Goal: Task Accomplishment & Management: Use online tool/utility

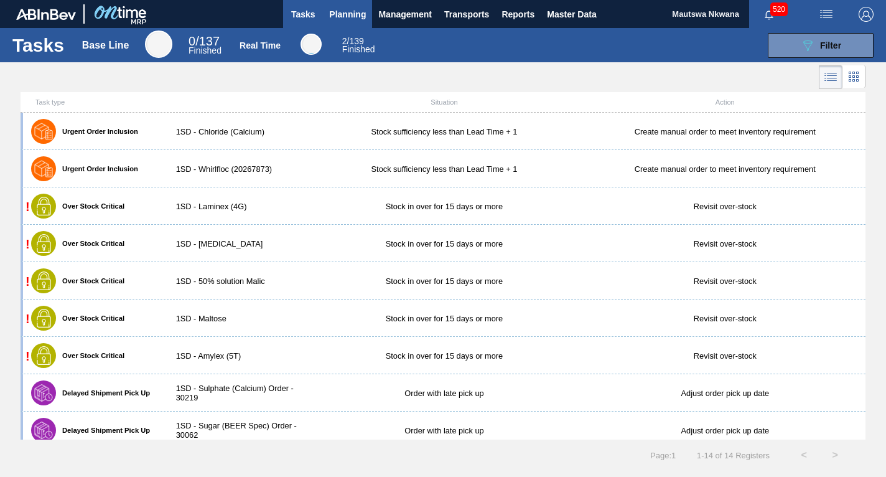
click at [350, 11] on span "Planning" at bounding box center [347, 14] width 37 height 15
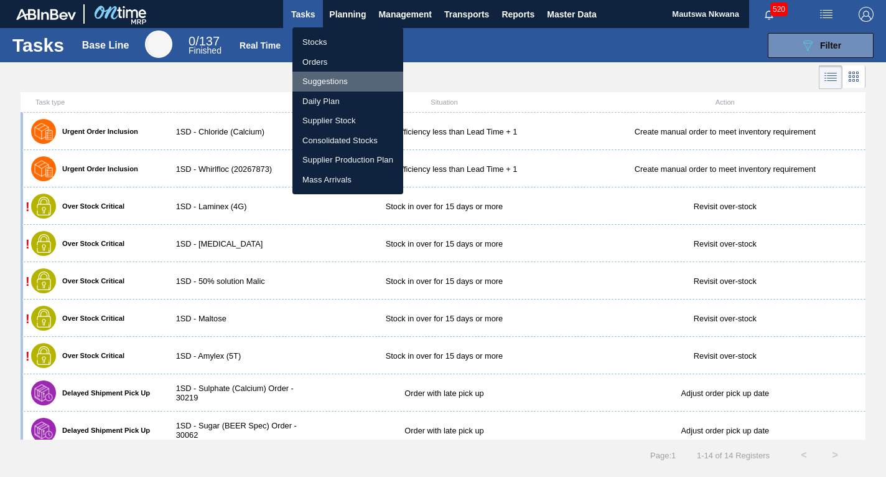
click at [325, 78] on li "Suggestions" at bounding box center [347, 82] width 111 height 20
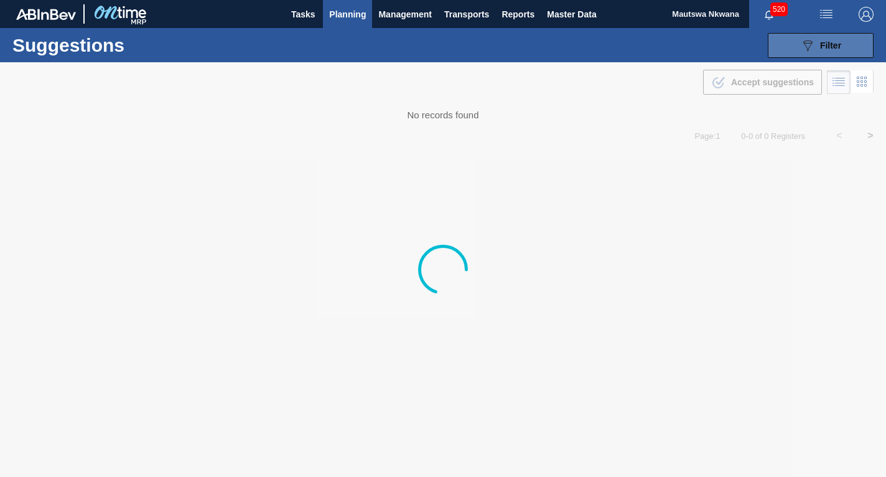
click at [830, 42] on span "Filter" at bounding box center [830, 45] width 21 height 10
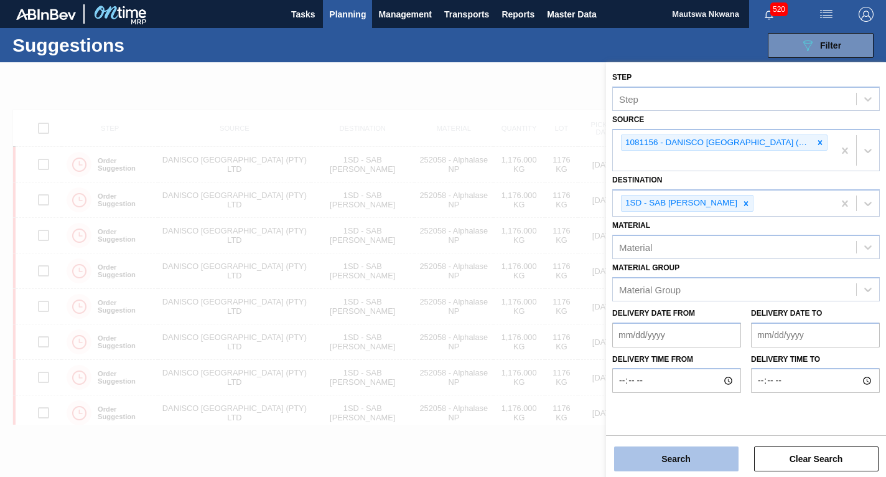
click at [679, 460] on button "Search" at bounding box center [676, 458] width 124 height 25
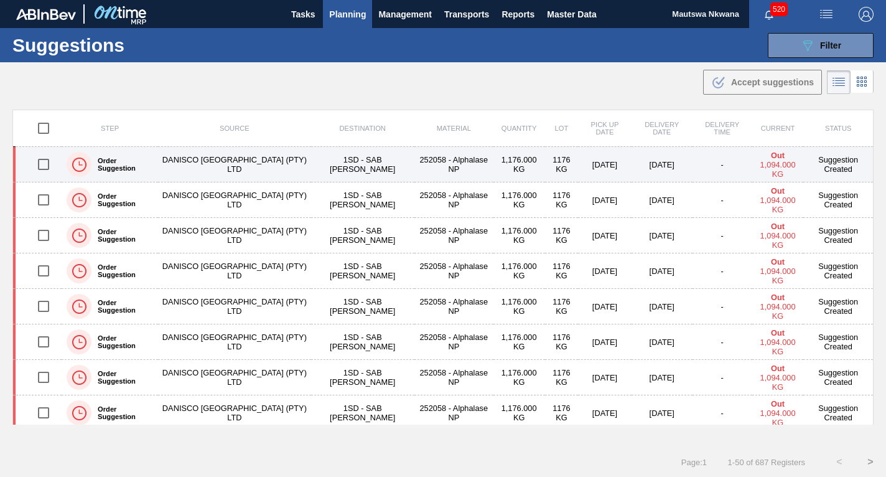
click at [43, 165] on input "checkbox" at bounding box center [43, 164] width 26 height 26
checkbox input "true"
click at [327, 161] on td "1SD - SAB [PERSON_NAME]" at bounding box center [362, 164] width 103 height 35
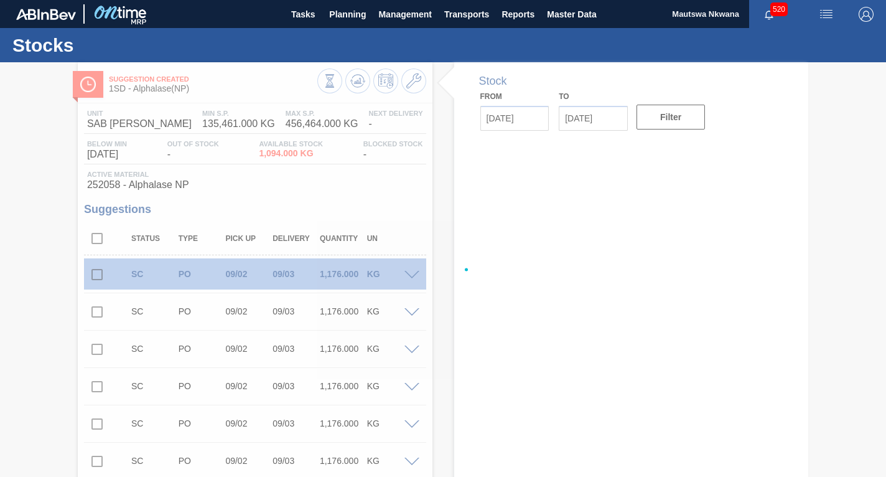
type input "09/01/2025"
type input "09/15/2025"
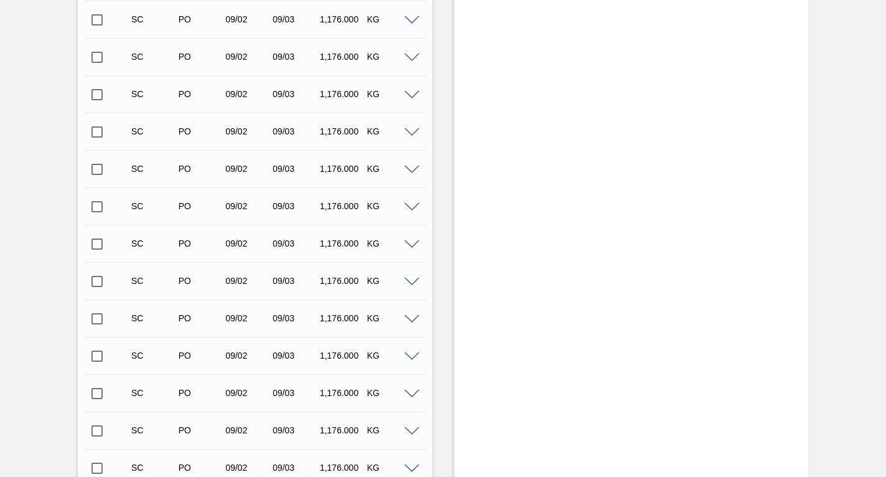
scroll to position [14453, 0]
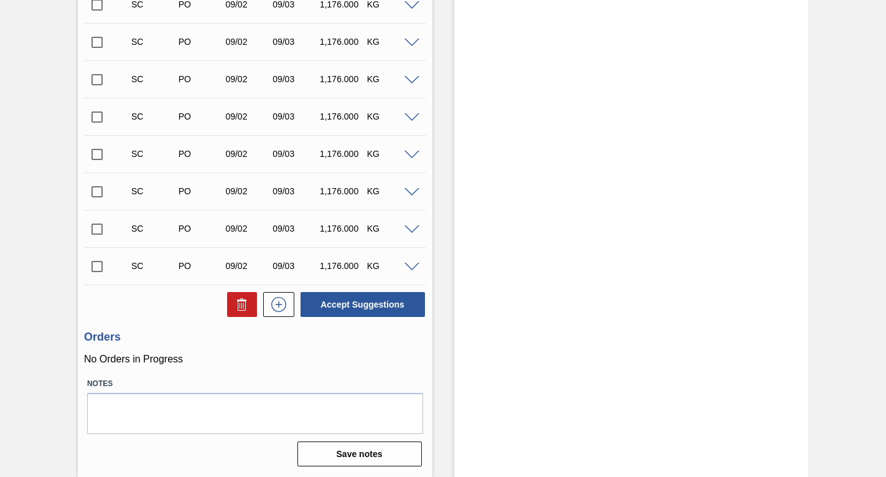
click at [96, 267] on input "checkbox" at bounding box center [97, 266] width 26 height 26
click at [408, 266] on span at bounding box center [411, 267] width 15 height 9
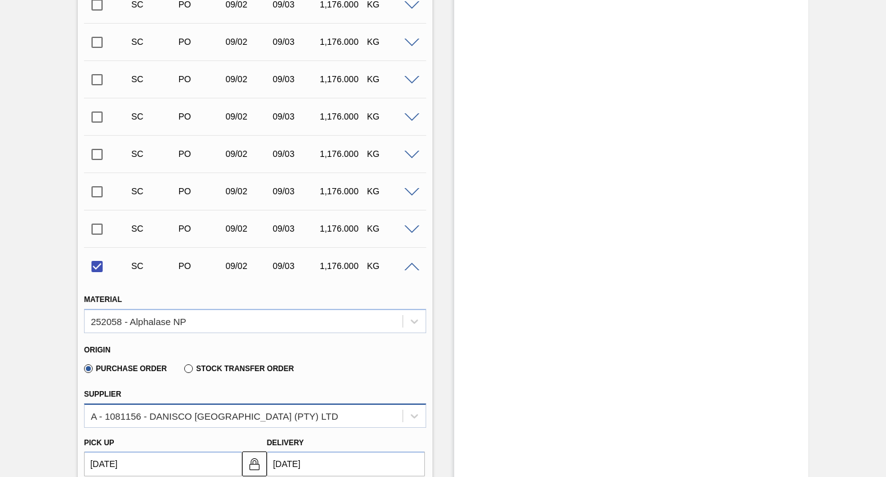
scroll to position [14640, 0]
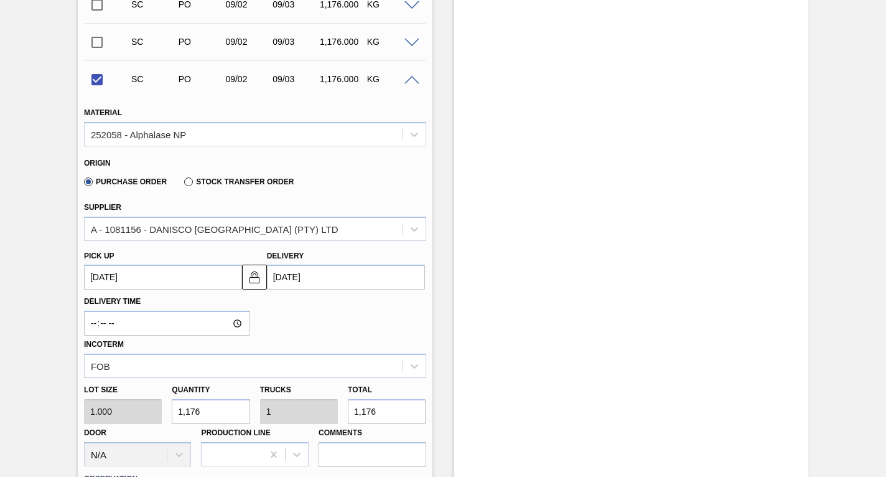
click at [142, 280] on up3239669003 "[DATE]" at bounding box center [163, 276] width 158 height 25
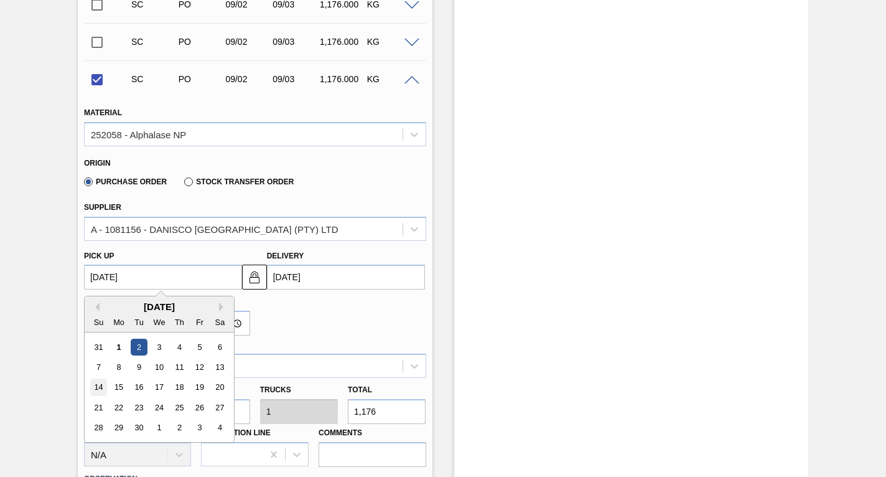
click at [100, 386] on div "14" at bounding box center [98, 387] width 17 height 17
checkbox input "false"
type up3239669003 "09/14/2025"
type input "09/15/2025"
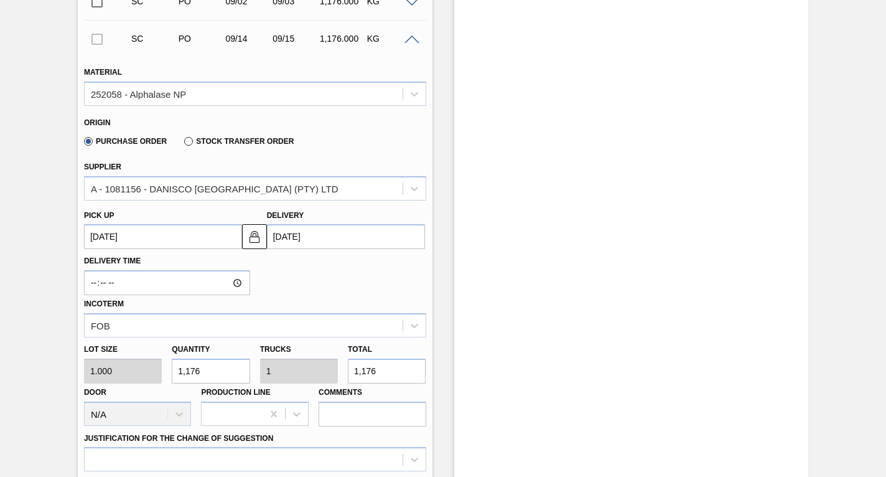
scroll to position [14702, 0]
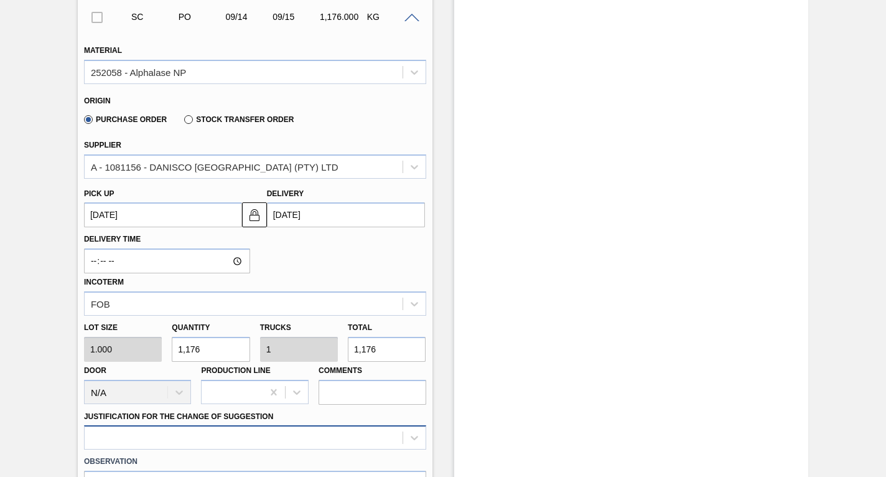
click at [177, 429] on div at bounding box center [255, 437] width 342 height 24
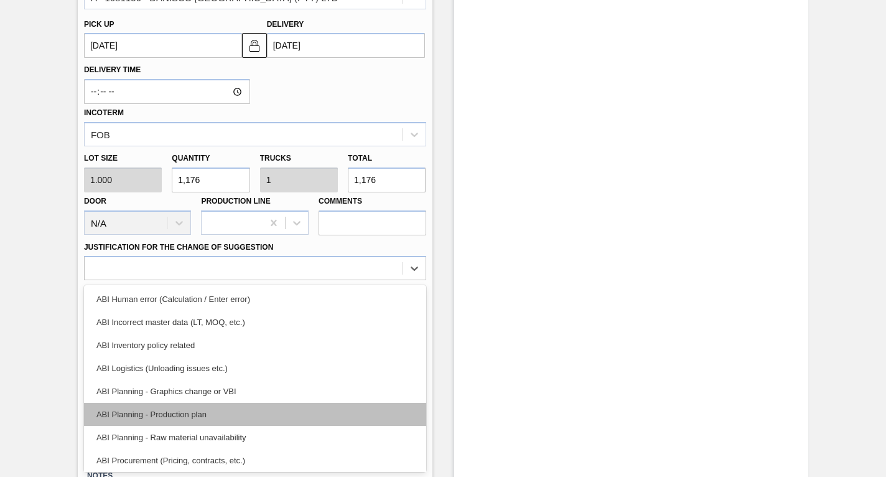
click at [171, 415] on div "ABI Planning - Production plan" at bounding box center [255, 413] width 342 height 23
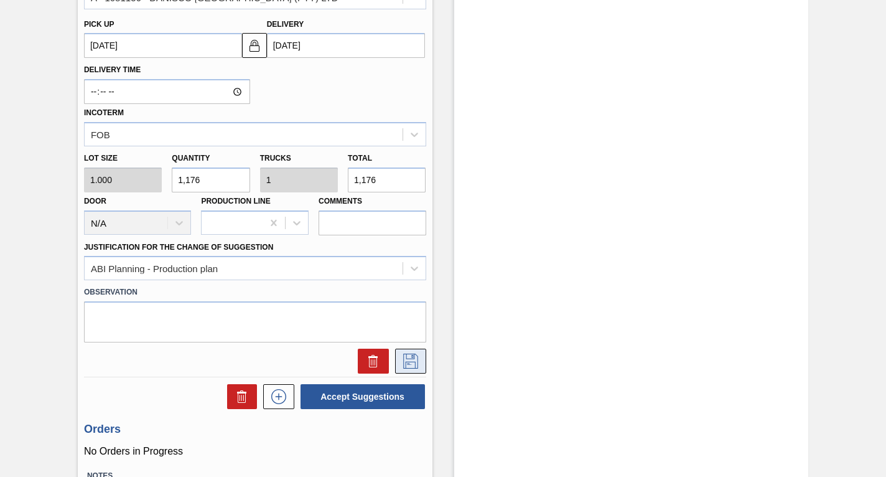
click at [411, 365] on icon at bounding box center [411, 360] width 20 height 15
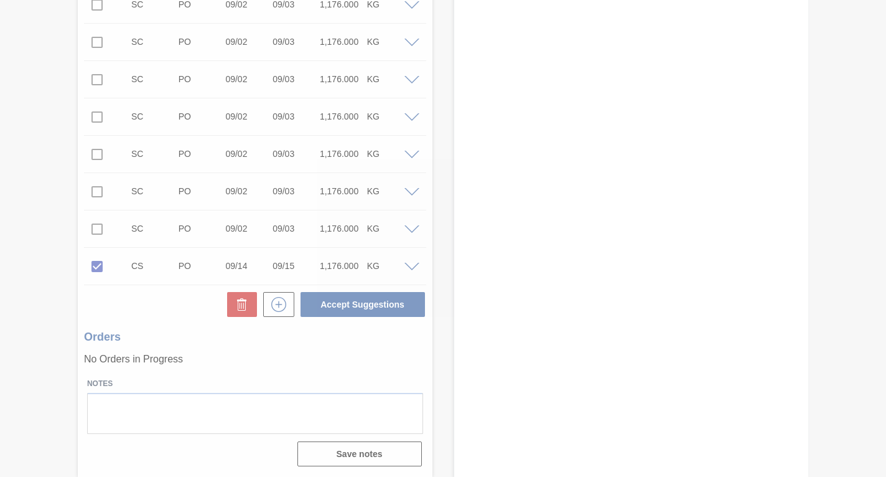
scroll to position [14453, 0]
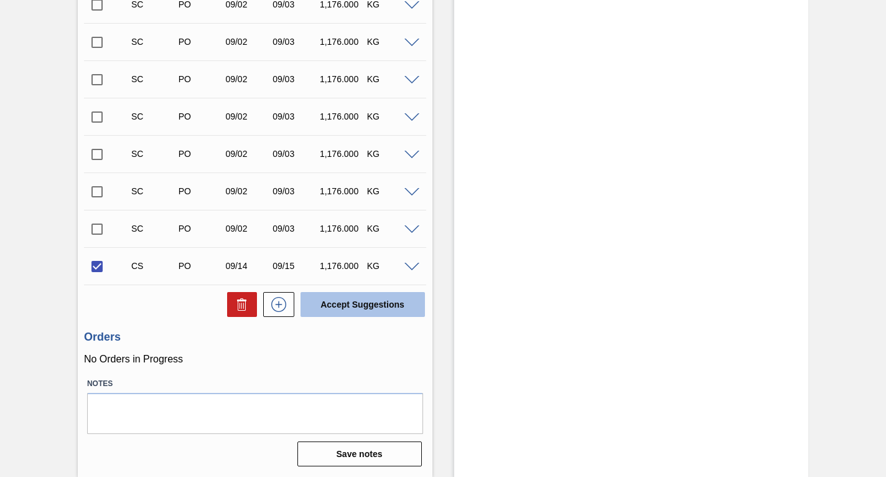
click at [361, 302] on button "Accept Suggestions" at bounding box center [362, 304] width 124 height 25
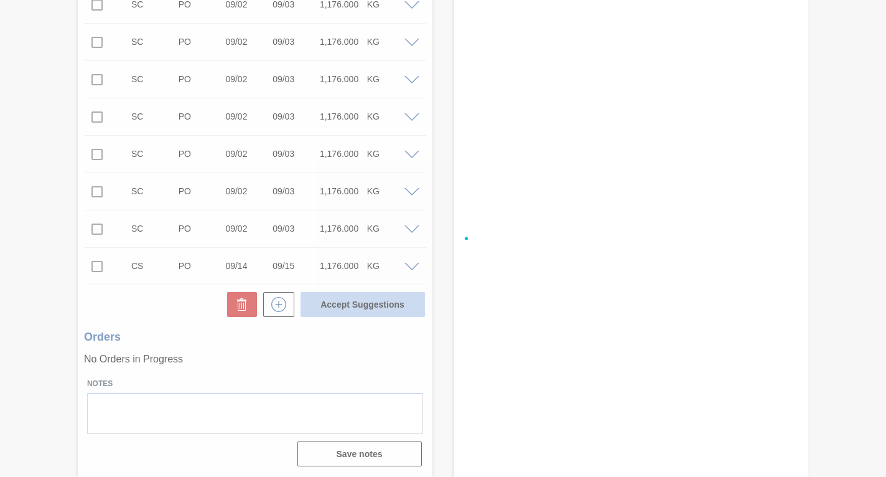
checkbox input "false"
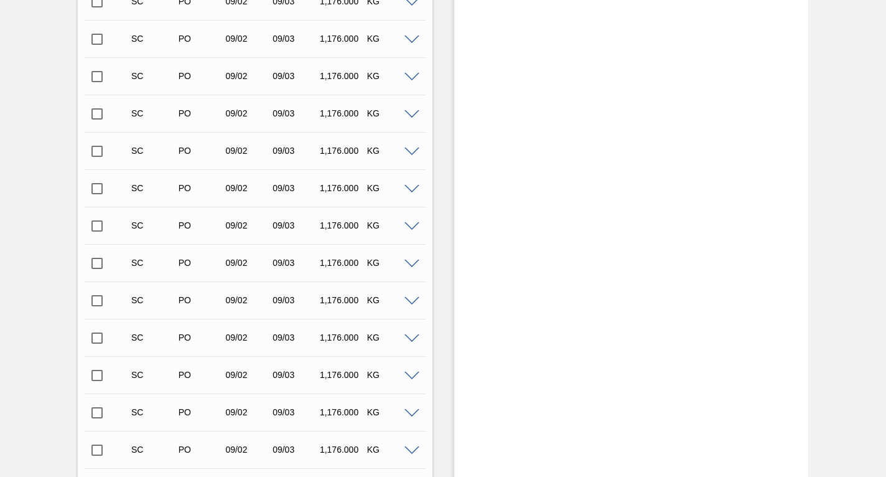
scroll to position [13877, 0]
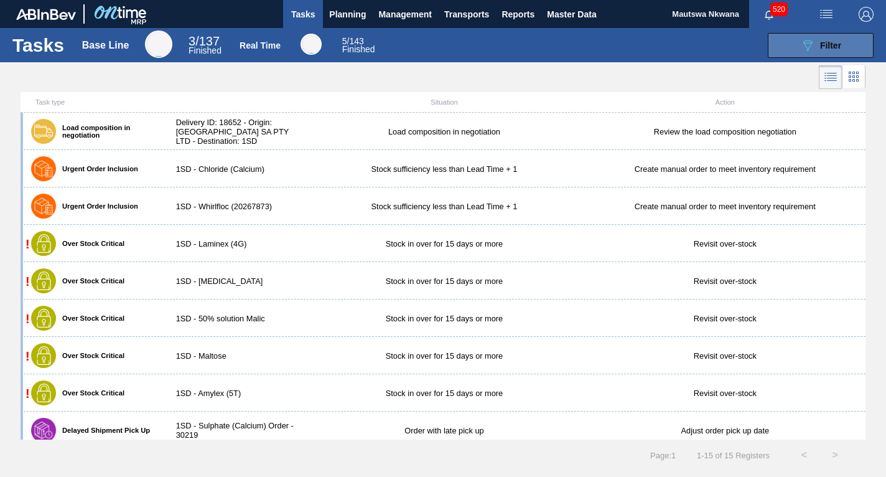
click at [823, 40] on span "Filter" at bounding box center [830, 45] width 21 height 10
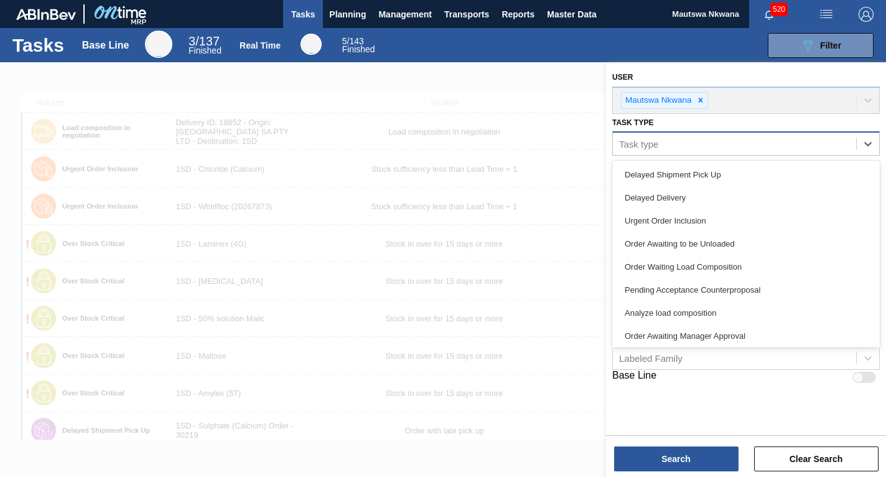
click at [669, 144] on div "Task type" at bounding box center [734, 144] width 243 height 18
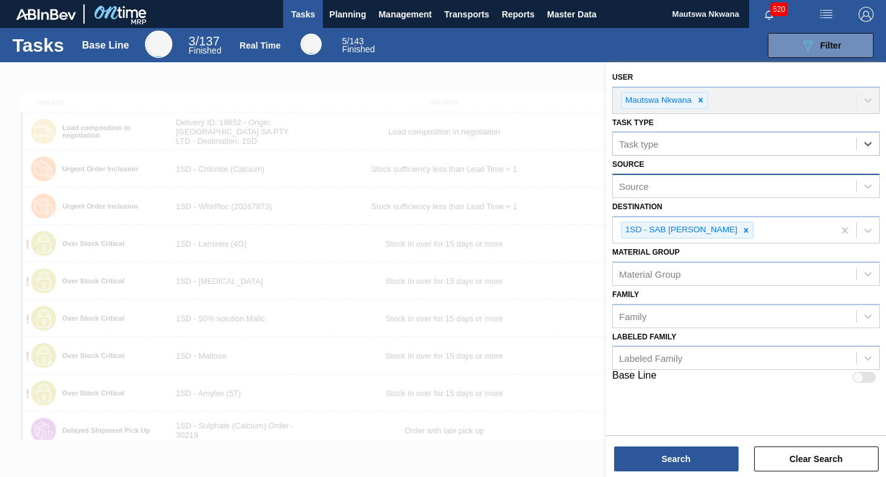
click at [661, 184] on div "Source" at bounding box center [734, 186] width 243 height 18
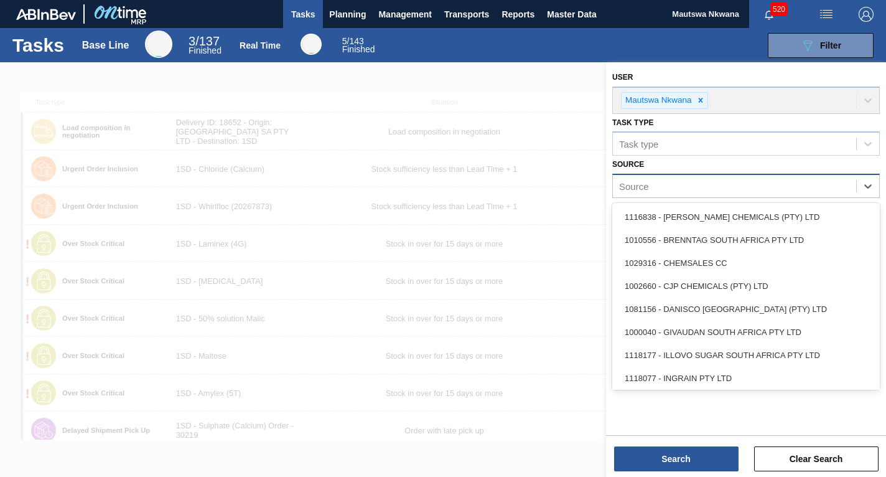
click at [661, 184] on div "Source" at bounding box center [734, 186] width 243 height 18
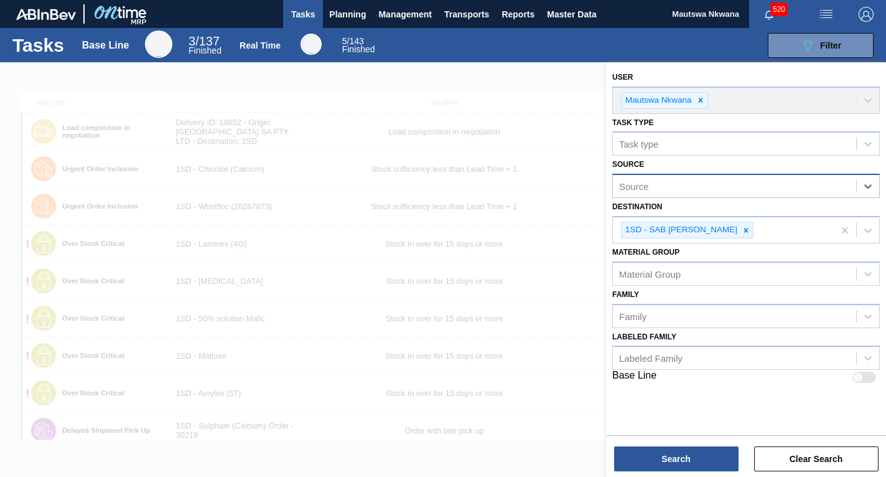
click at [661, 184] on div "Source" at bounding box center [734, 186] width 243 height 18
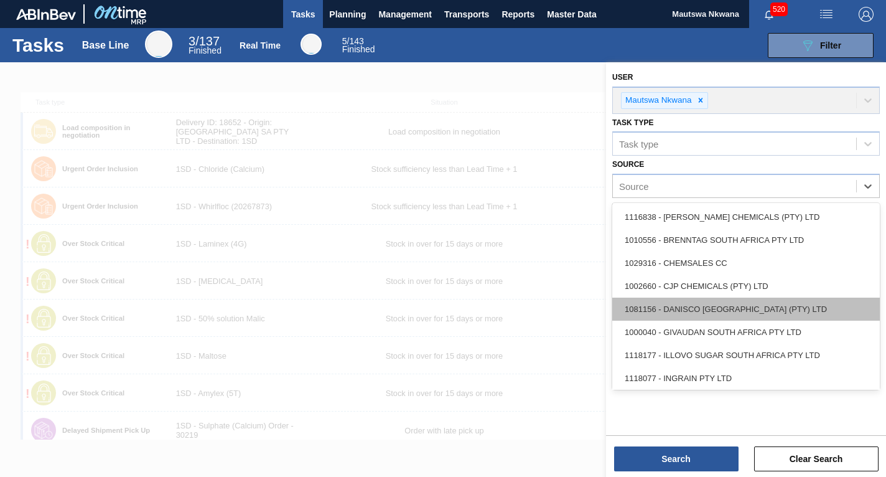
click at [682, 315] on div "1081156 - DANISCO [GEOGRAPHIC_DATA] (PTY) LTD" at bounding box center [745, 308] width 267 height 23
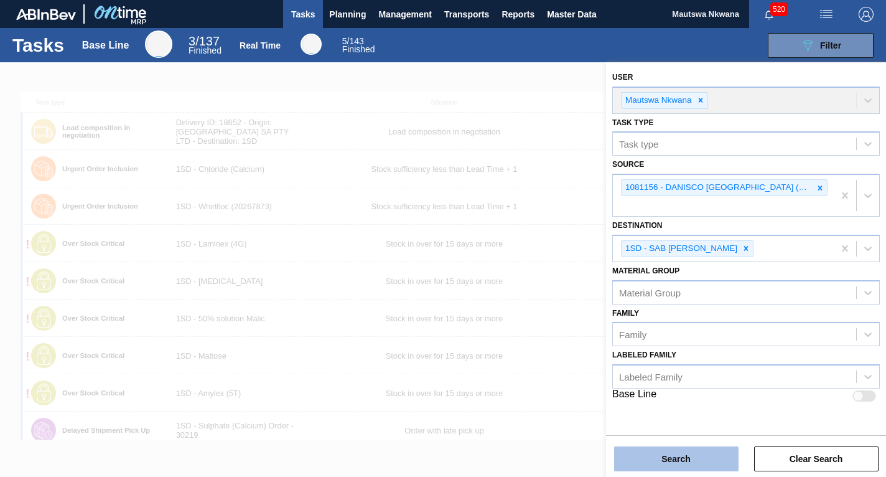
click at [669, 458] on button "Search" at bounding box center [676, 458] width 124 height 25
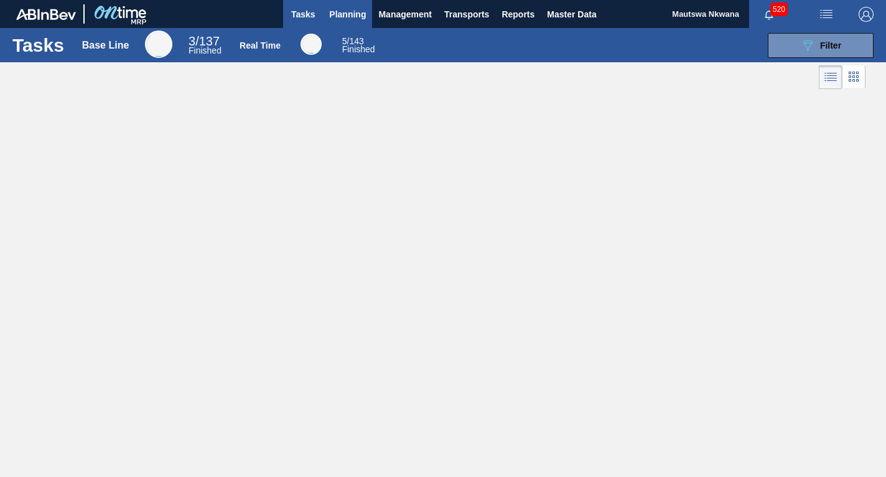
click at [336, 10] on span "Planning" at bounding box center [347, 14] width 37 height 15
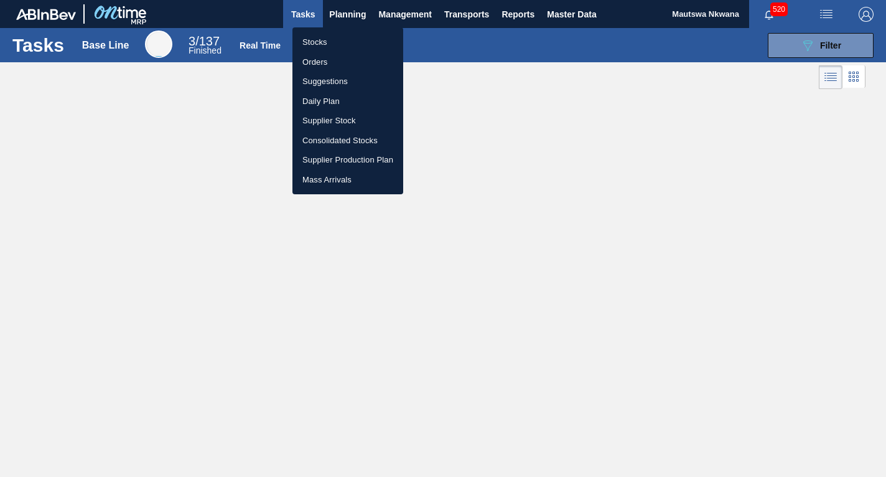
click at [323, 79] on li "Suggestions" at bounding box center [347, 82] width 111 height 20
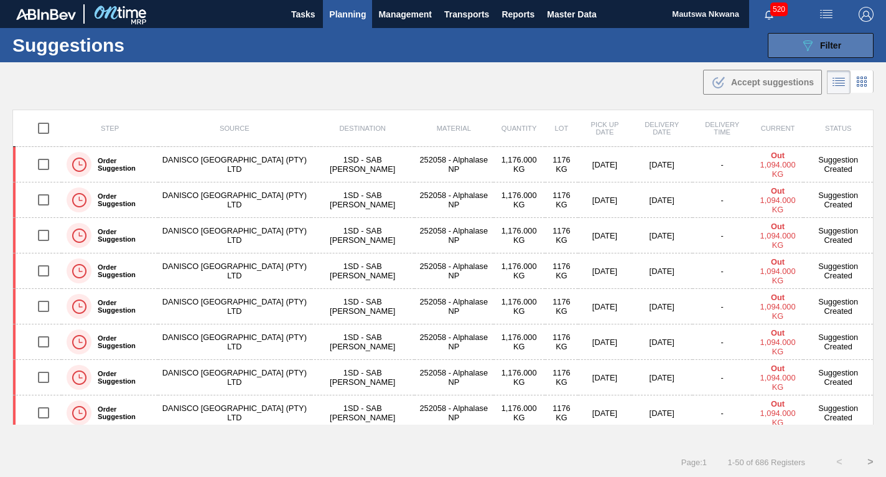
click at [832, 44] on span "Filter" at bounding box center [830, 45] width 21 height 10
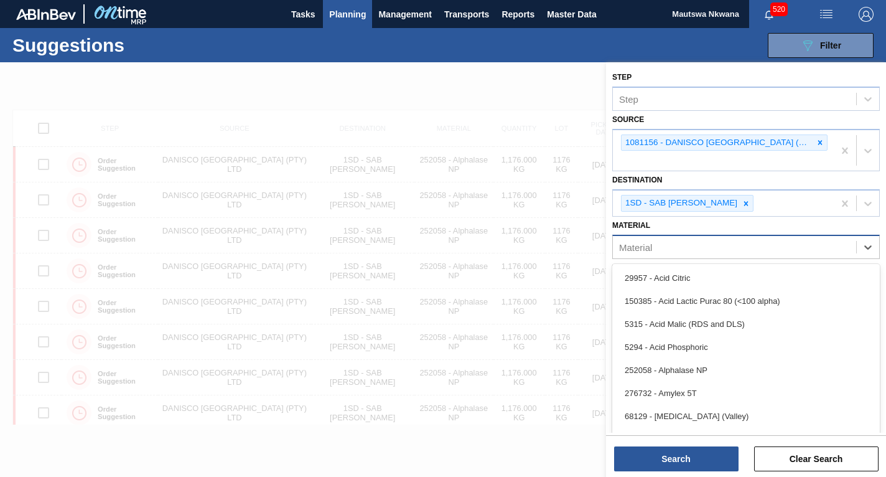
click at [687, 247] on div "Material" at bounding box center [734, 247] width 243 height 18
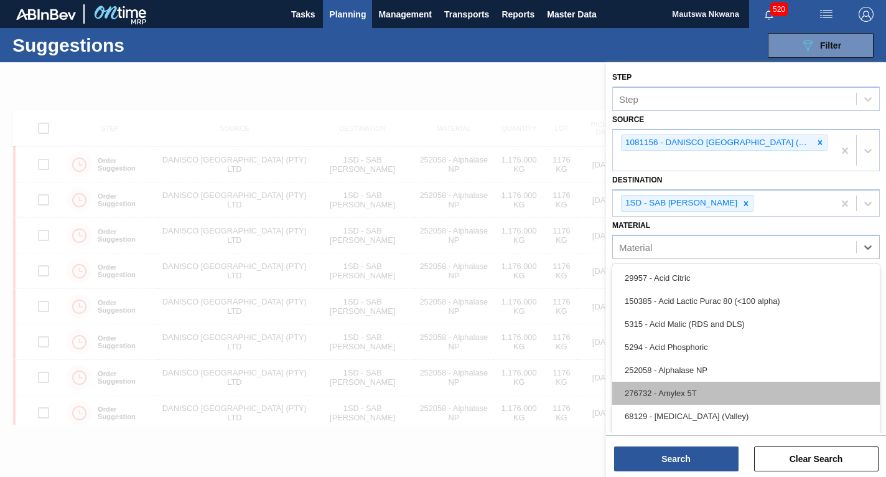
click at [667, 400] on div "276732 - Amylex 5T" at bounding box center [745, 392] width 267 height 23
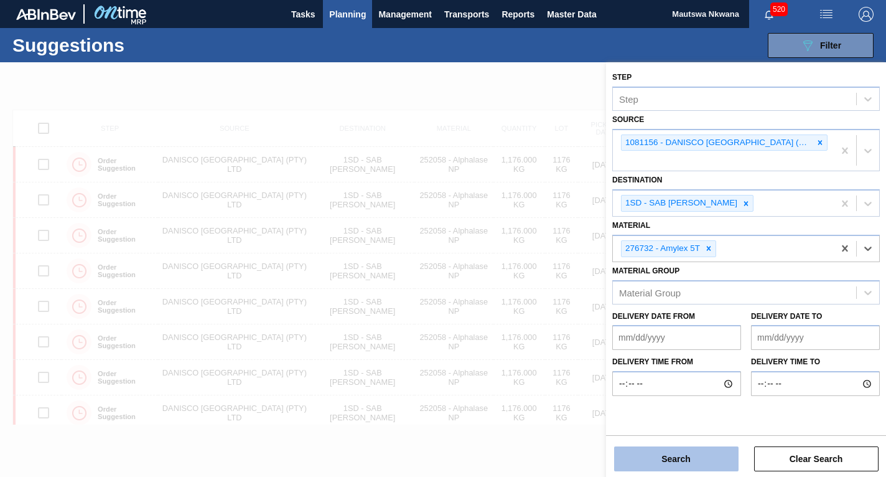
click at [678, 455] on button "Search" at bounding box center [676, 458] width 124 height 25
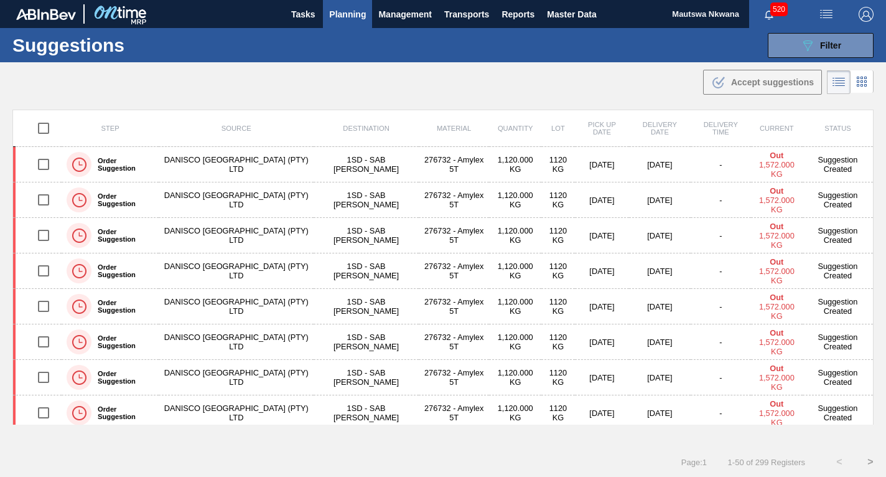
drag, startPoint x: 872, startPoint y: 137, endPoint x: 870, endPoint y: 228, distance: 90.8
click at [870, 228] on div "Step Source Destination Material Quantity Lot Pick up Date Delivery Date Delive…" at bounding box center [443, 277] width 886 height 337
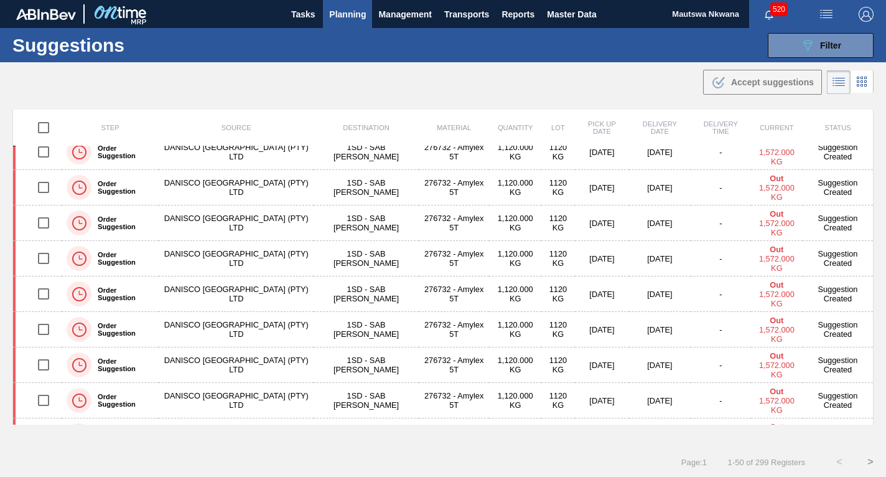
scroll to position [1495, 0]
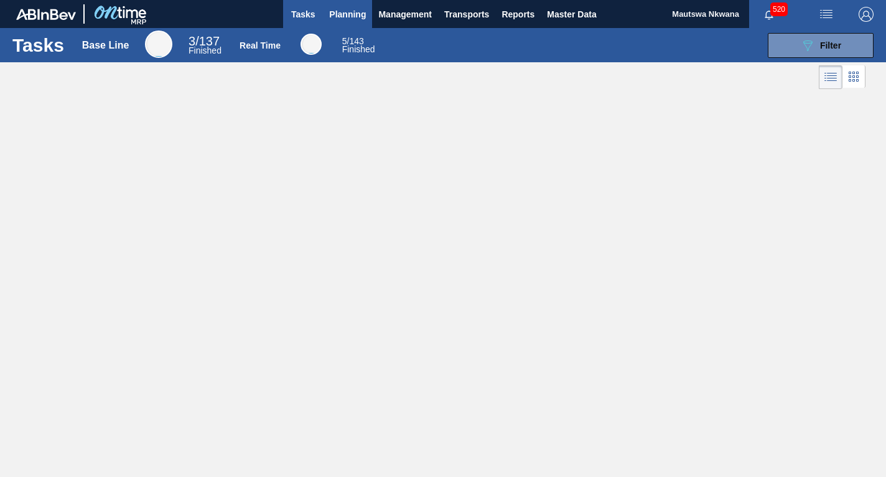
click at [337, 14] on span "Planning" at bounding box center [347, 14] width 37 height 15
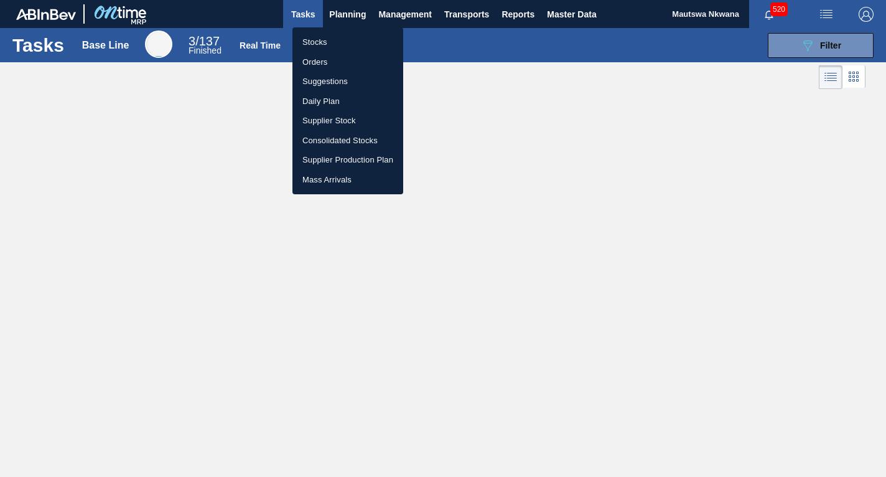
click at [328, 77] on li "Suggestions" at bounding box center [347, 82] width 111 height 20
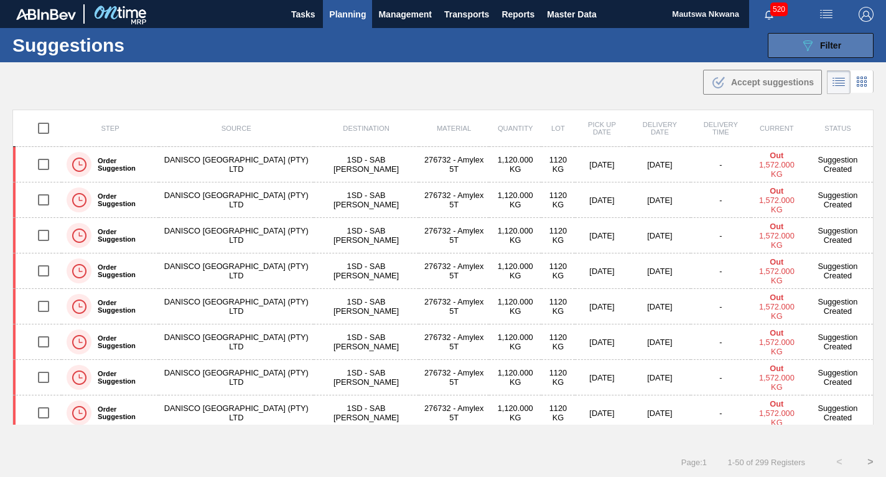
click at [827, 46] on span "Filter" at bounding box center [830, 45] width 21 height 10
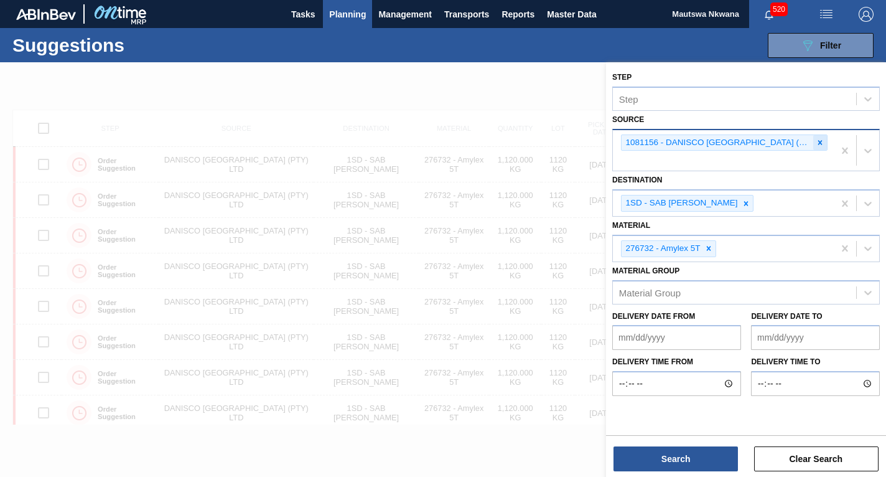
click at [818, 141] on icon at bounding box center [820, 142] width 4 height 4
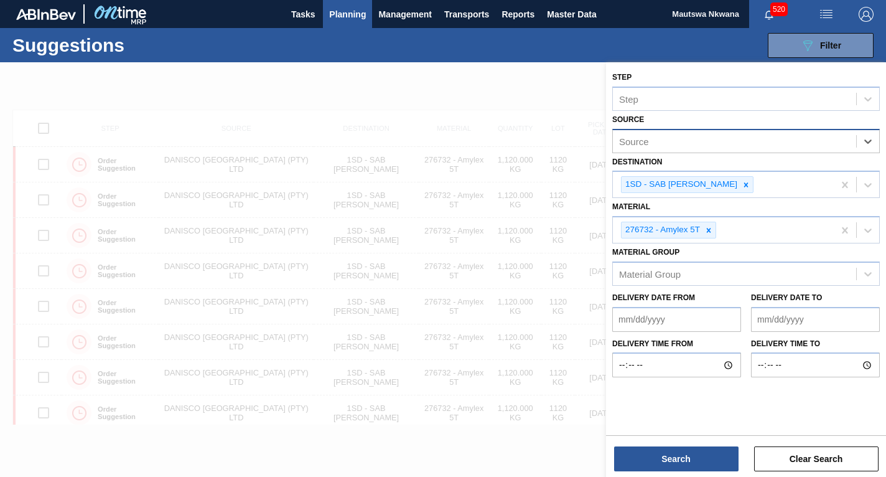
click at [666, 142] on div "Source" at bounding box center [734, 141] width 243 height 18
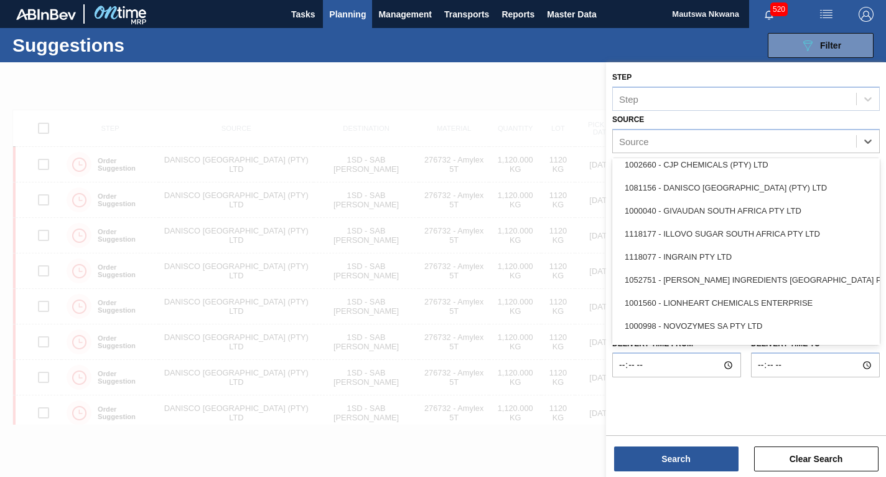
scroll to position [99, 0]
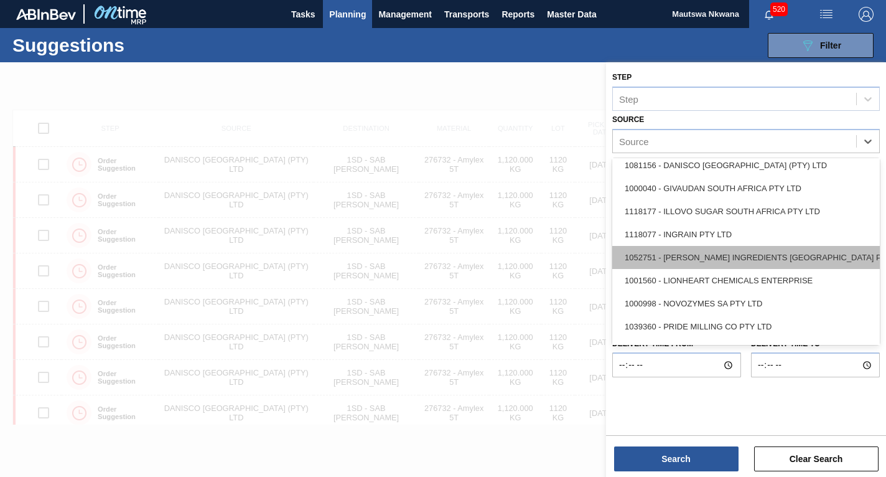
click at [679, 258] on div "1052751 - KERRY INGREDIENTS SOUTH AFRICA PTY" at bounding box center [745, 257] width 267 height 23
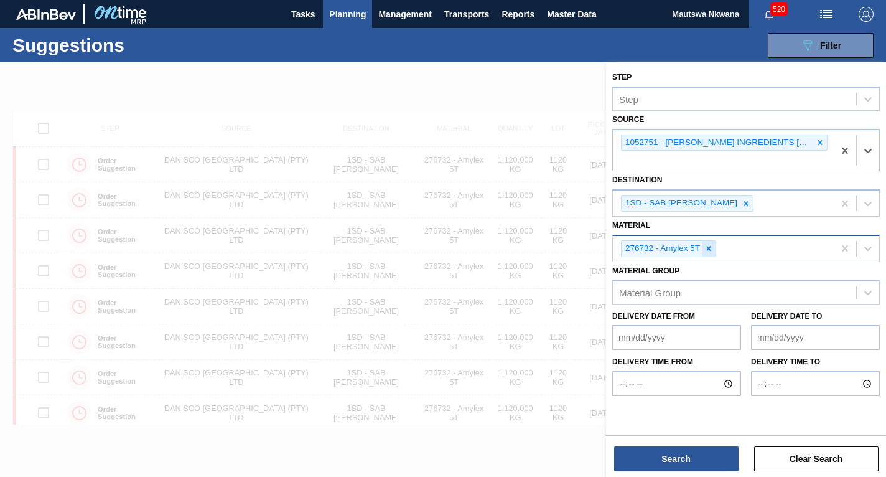
click at [707, 250] on icon at bounding box center [709, 248] width 4 height 4
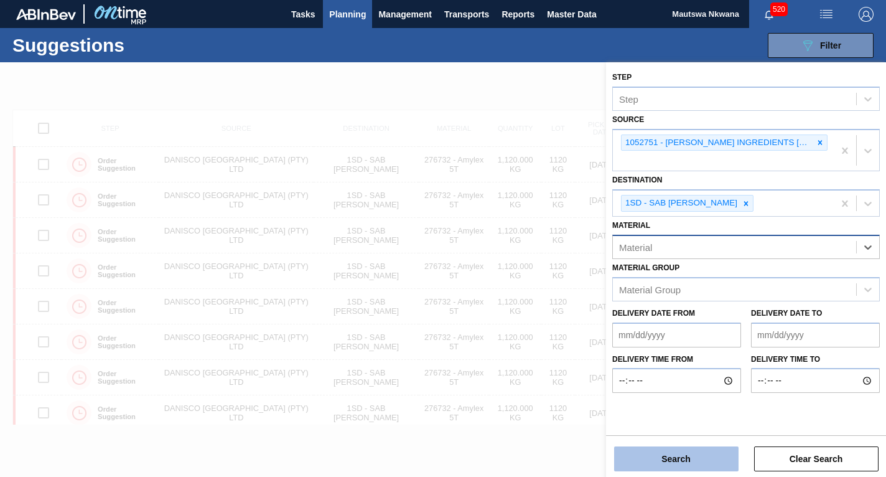
click at [685, 450] on button "Search" at bounding box center [676, 458] width 124 height 25
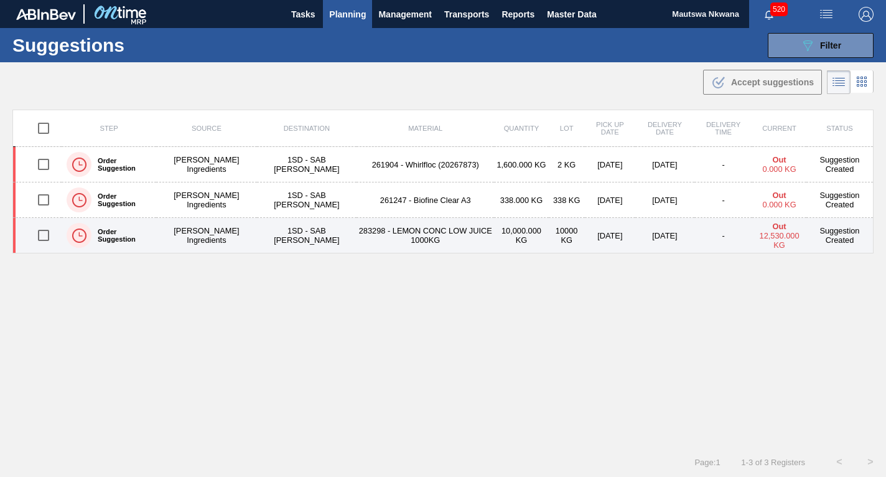
click at [42, 233] on input "checkbox" at bounding box center [43, 235] width 26 height 26
checkbox input "true"
click at [394, 230] on td "283298 - LEMON CONC LOW JUICE 1000KG" at bounding box center [424, 235] width 137 height 35
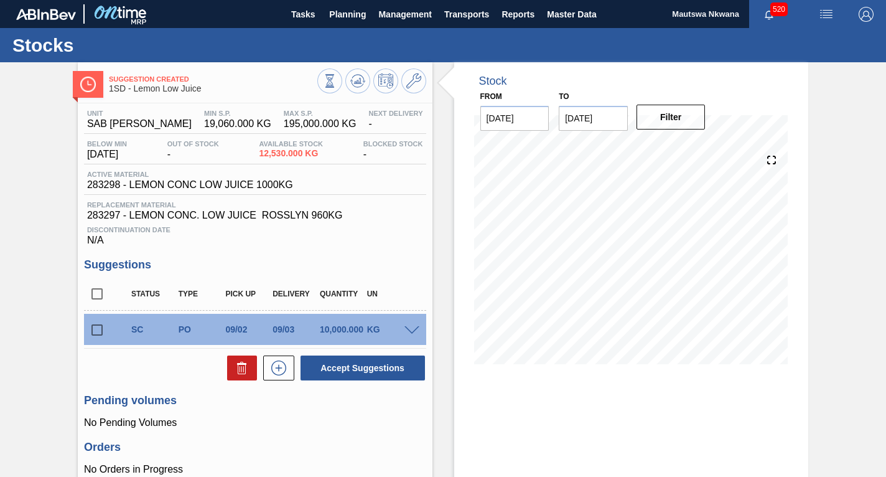
click at [96, 330] on input "checkbox" at bounding box center [97, 330] width 26 height 26
click at [409, 327] on span at bounding box center [411, 330] width 15 height 9
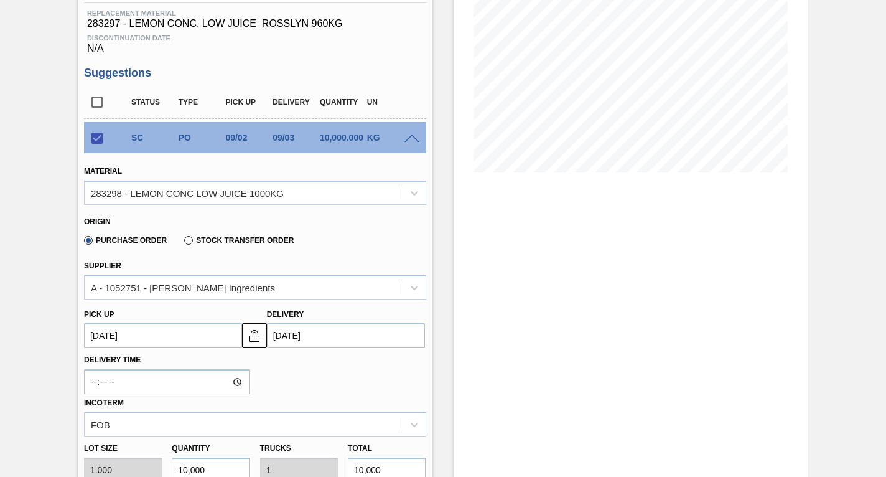
scroll to position [311, 0]
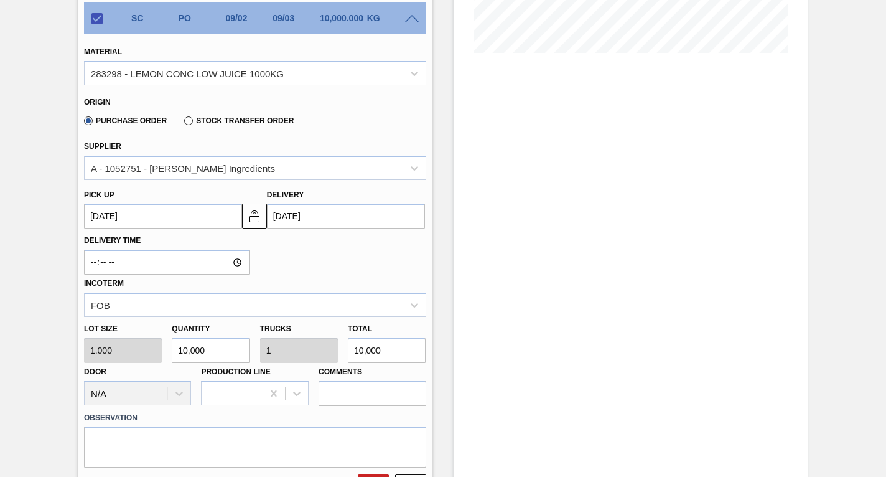
click at [154, 216] on up3239669339 "[DATE]" at bounding box center [163, 215] width 158 height 25
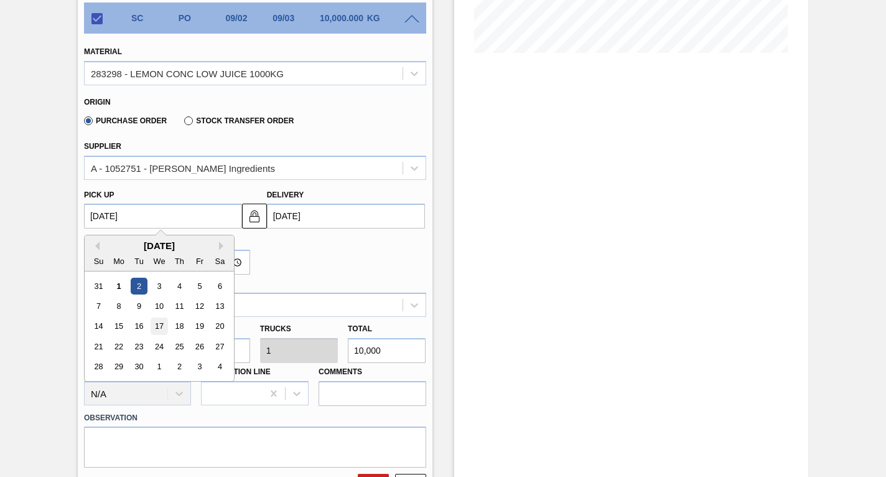
click at [160, 324] on div "17" at bounding box center [159, 326] width 17 height 17
checkbox input "false"
type up3239669339 "09/17/2025"
type input "09/18/2025"
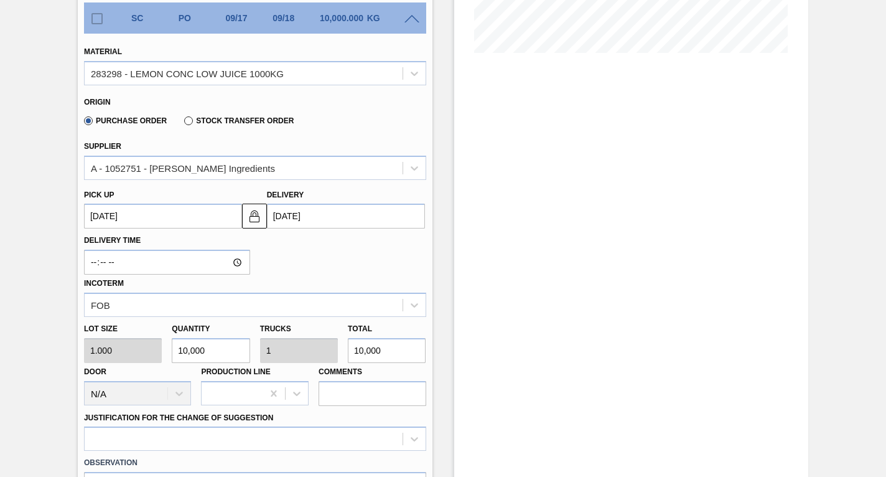
scroll to position [373, 0]
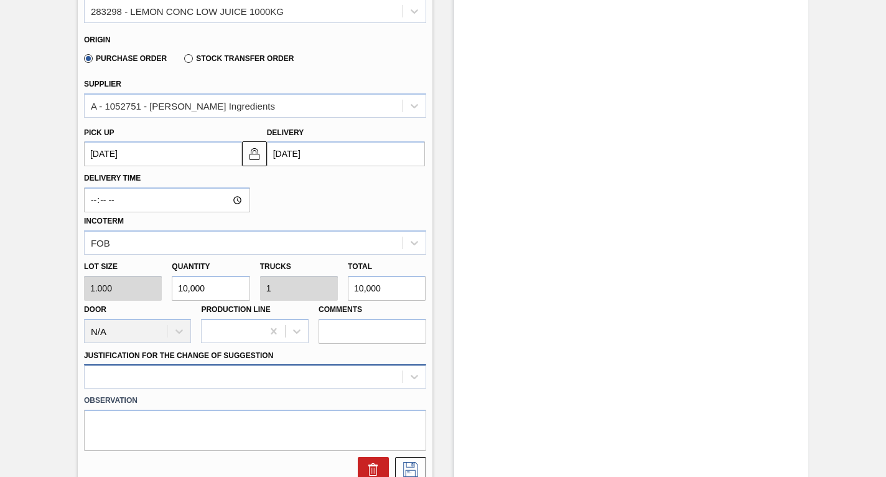
click at [254, 381] on div at bounding box center [255, 376] width 342 height 24
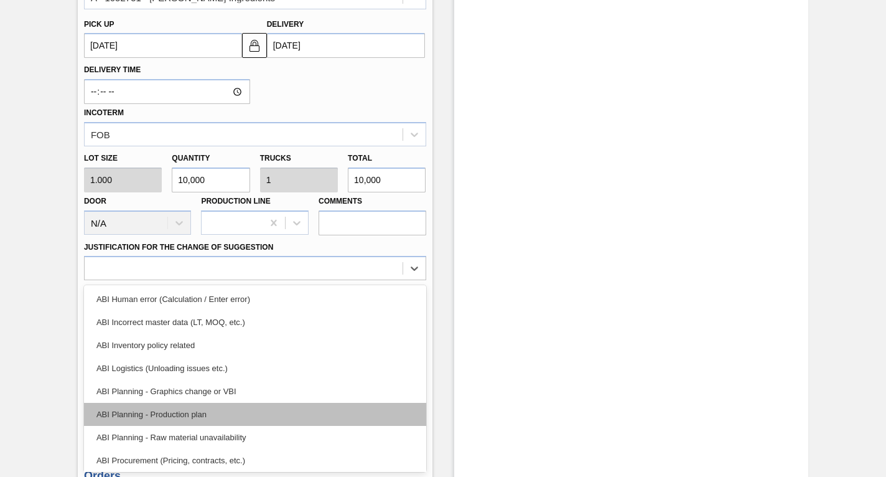
click at [164, 416] on div "ABI Planning - Production plan" at bounding box center [255, 413] width 342 height 23
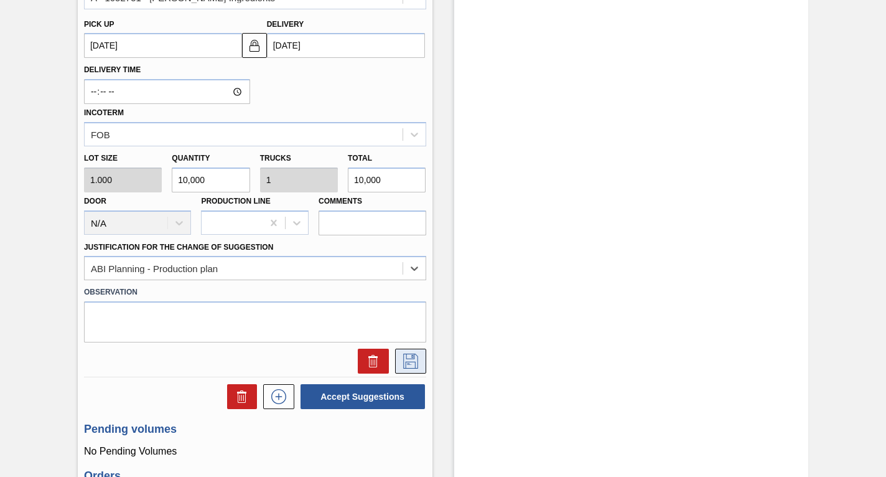
click at [408, 364] on icon at bounding box center [411, 360] width 20 height 15
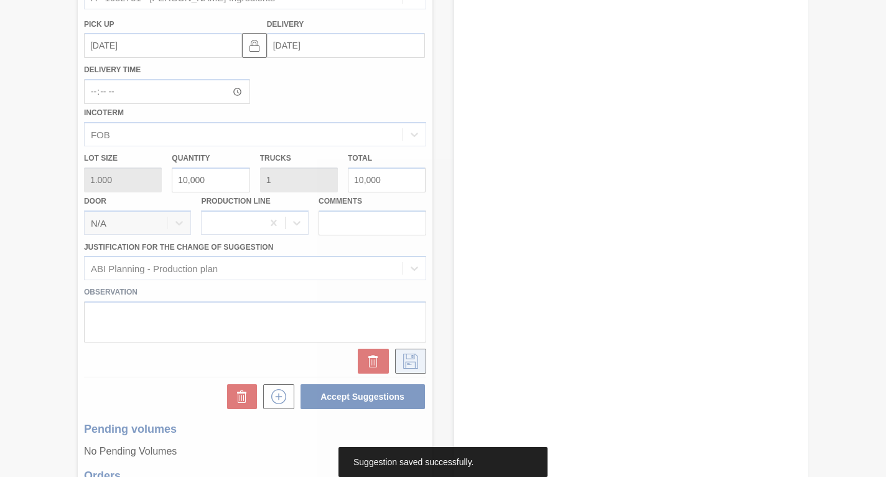
scroll to position [110, 0]
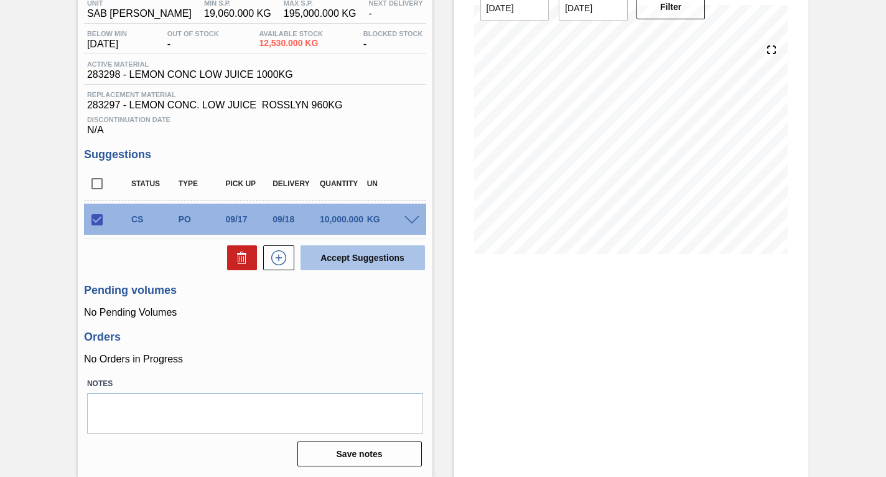
click at [364, 261] on button "Accept Suggestions" at bounding box center [362, 257] width 124 height 25
checkbox input "false"
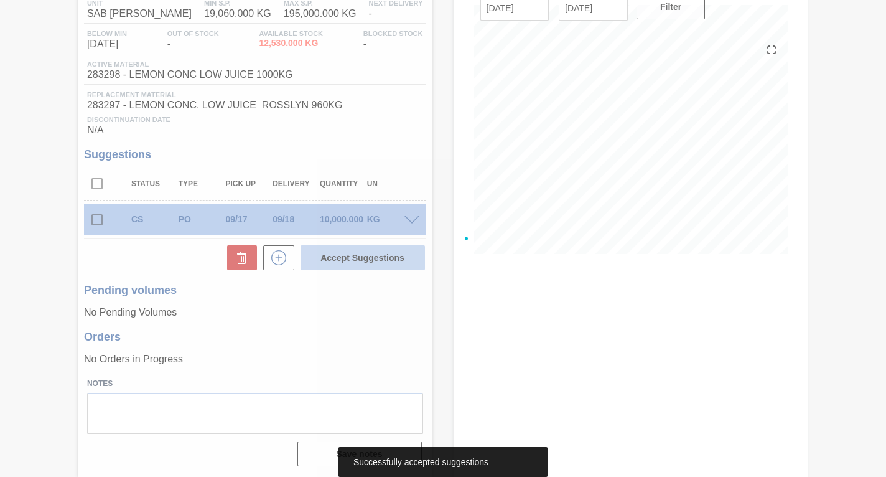
scroll to position [90, 0]
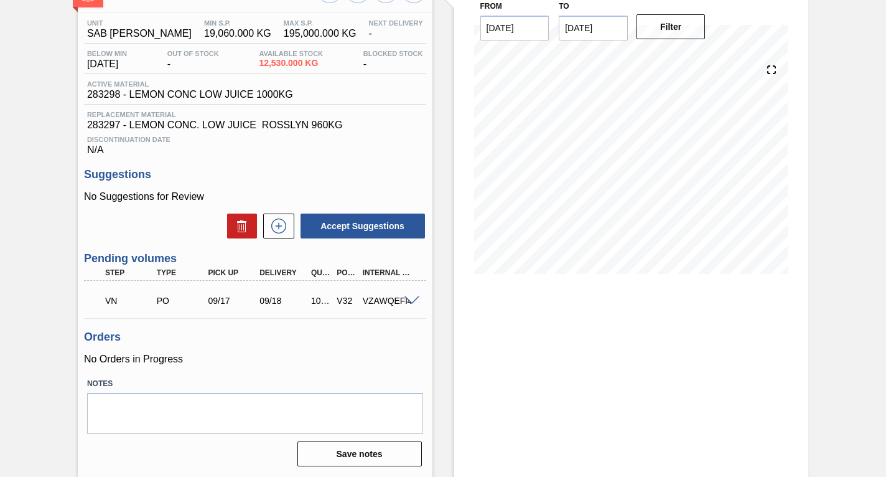
click at [408, 300] on span at bounding box center [411, 300] width 15 height 9
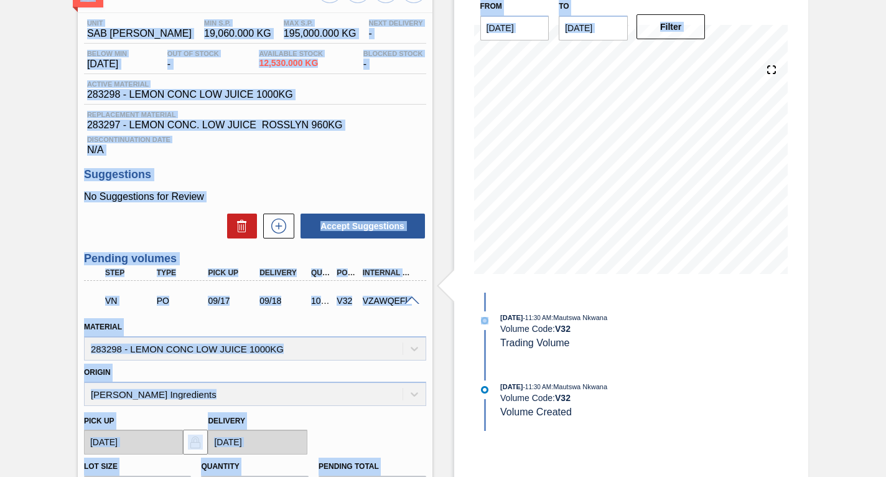
drag, startPoint x: 881, startPoint y: 228, endPoint x: 892, endPoint y: 338, distance: 110.6
click at [885, 0] on html "Tasks Planning Management Transports Reports Master Data Mautswa Nkwana 520 Mar…" at bounding box center [443, 0] width 886 height 0
drag, startPoint x: 892, startPoint y: 338, endPoint x: 858, endPoint y: 283, distance: 64.2
click at [858, 283] on div "1SD - Lemon Low Juice Unit SAB Rosslyn Brewery MIN S.P. 19,060.000 KG MAX S.P. …" at bounding box center [443, 378] width 886 height 812
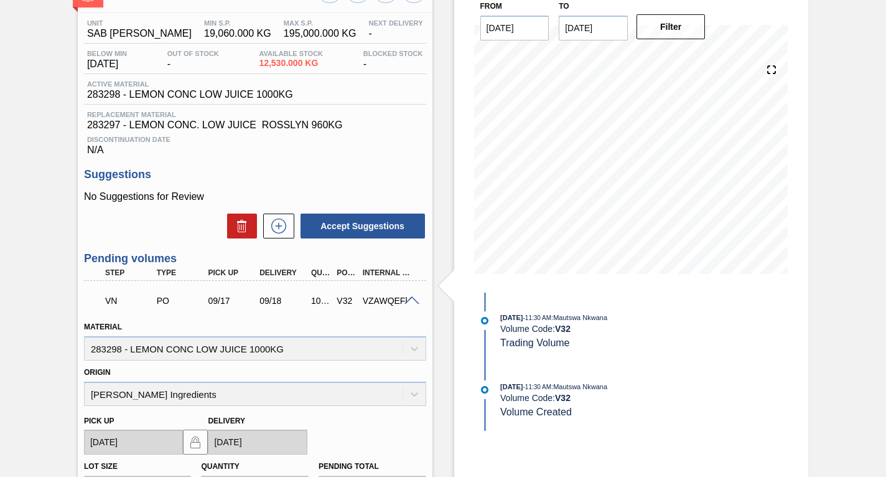
click at [409, 297] on span at bounding box center [411, 300] width 15 height 9
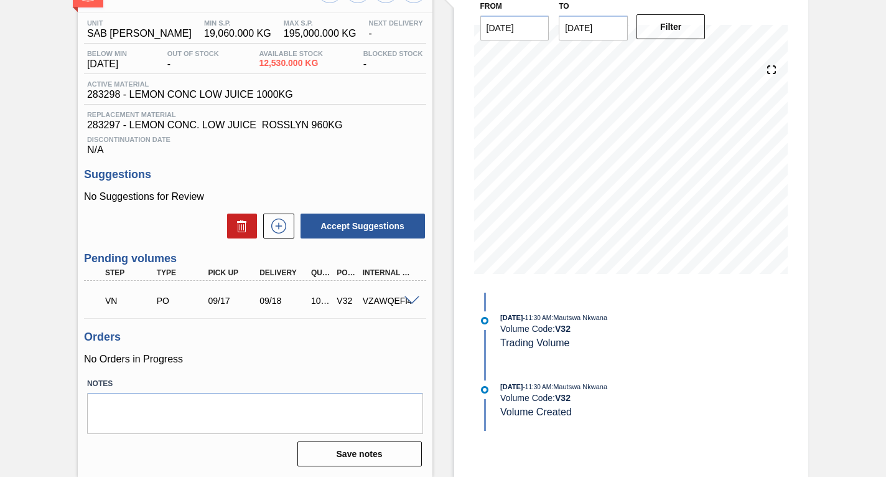
scroll to position [0, 0]
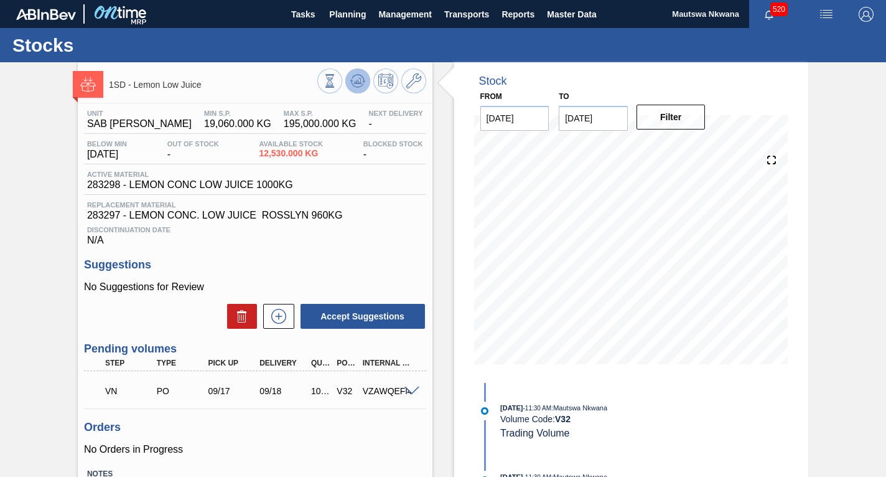
click at [359, 79] on icon at bounding box center [359, 80] width 1 height 5
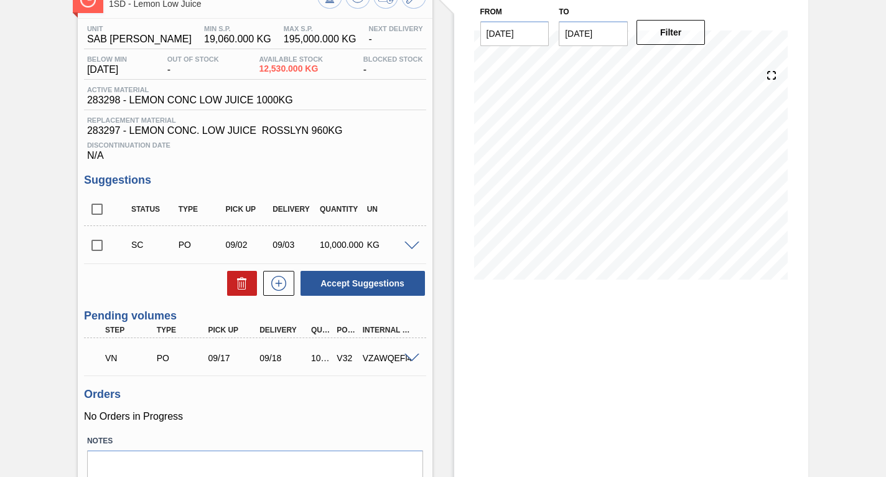
scroll to position [142, 0]
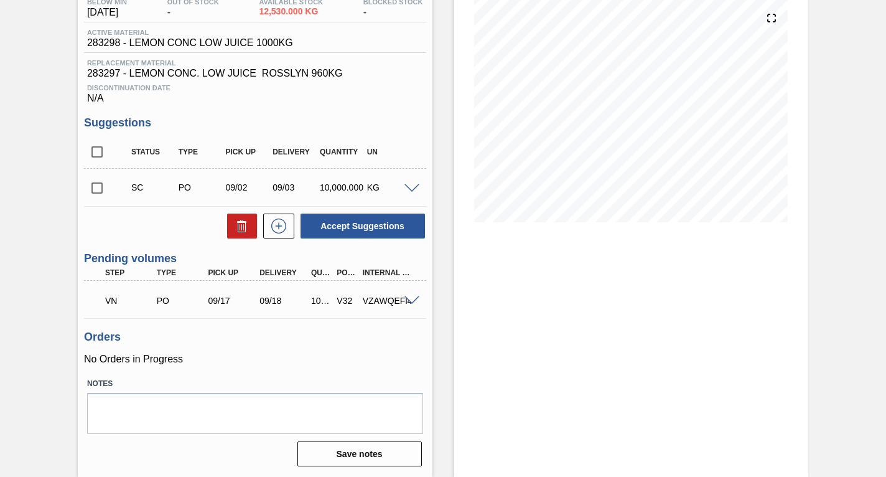
click at [411, 299] on span at bounding box center [411, 300] width 15 height 9
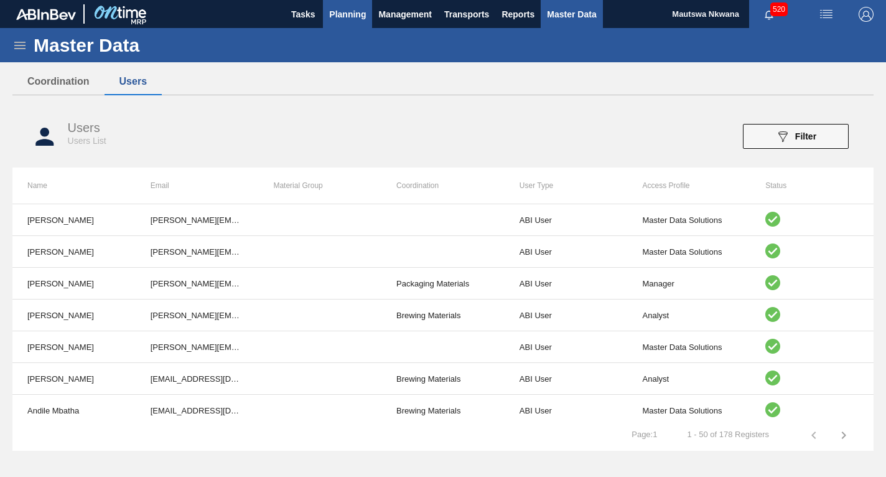
click at [335, 12] on span "Planning" at bounding box center [347, 14] width 37 height 15
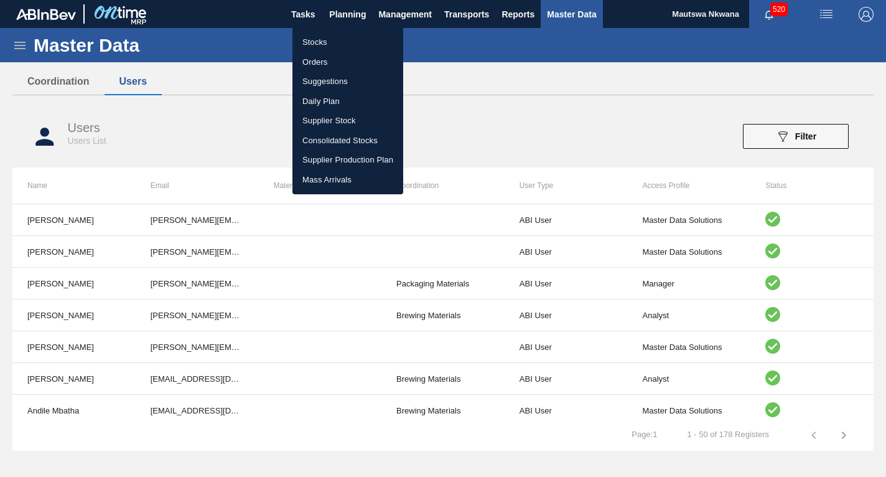
click at [319, 75] on li "Suggestions" at bounding box center [347, 82] width 111 height 20
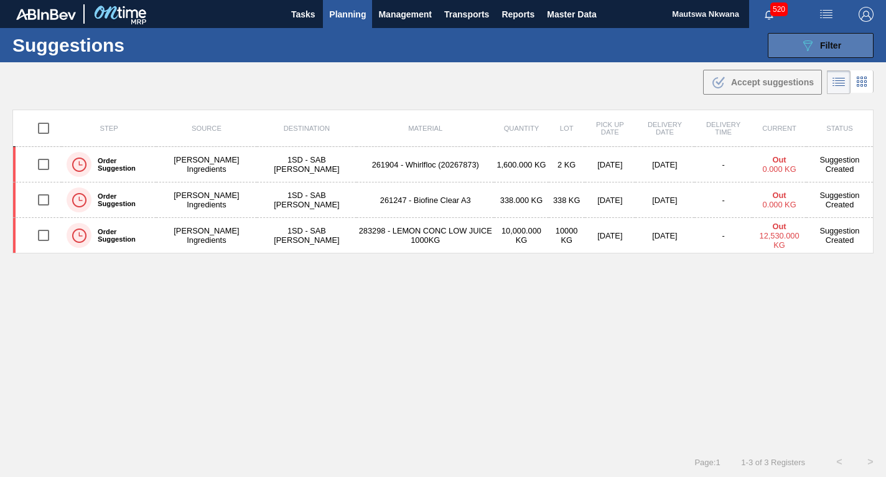
click at [813, 48] on div "089F7B8B-B2A5-4AFE-B5C0-19BA573D28AC Filter" at bounding box center [820, 45] width 41 height 15
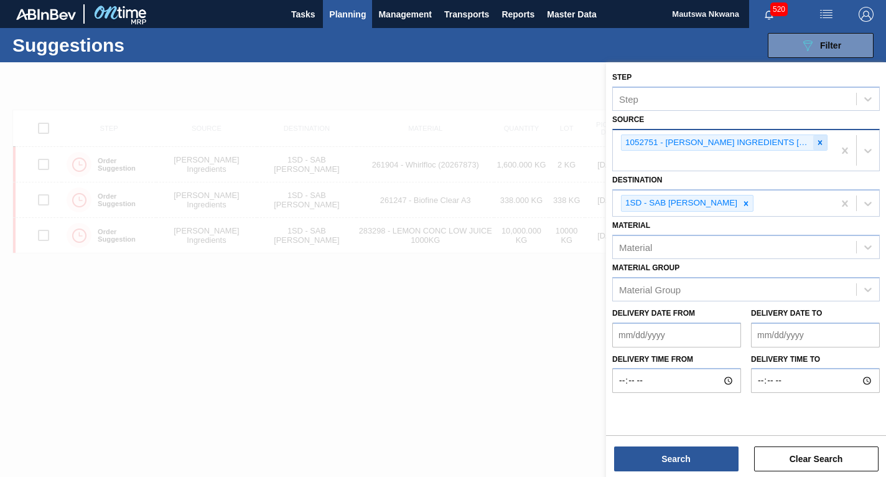
click at [817, 139] on icon at bounding box center [820, 142] width 9 height 9
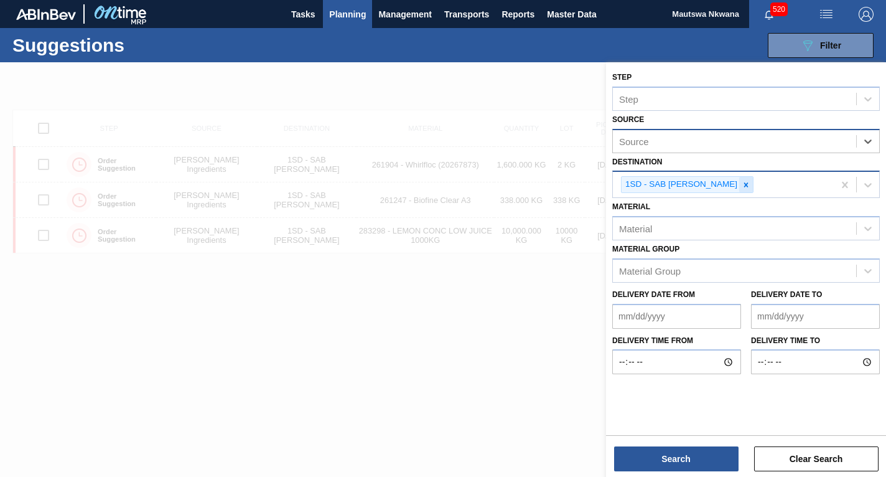
click at [742, 185] on icon at bounding box center [746, 184] width 9 height 9
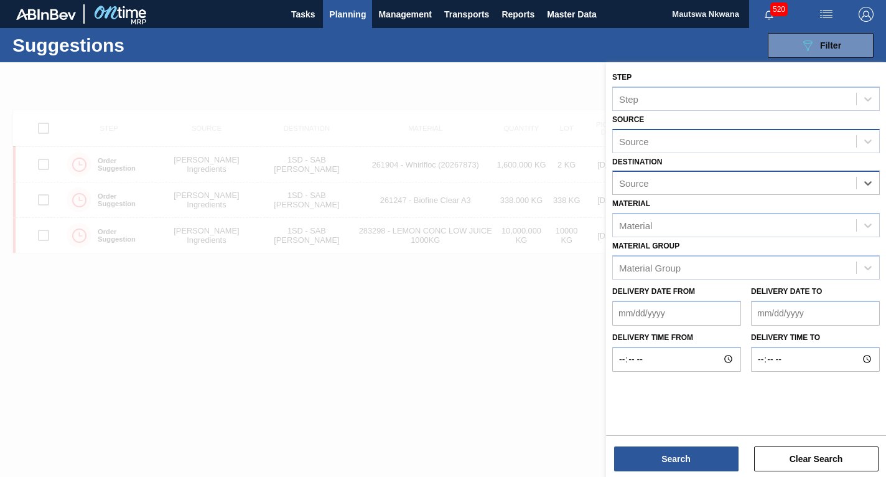
click at [652, 473] on div "Step Step Source Source Destination option 1SD - SAB Rosslyn Brewery, deselecte…" at bounding box center [746, 270] width 280 height 417
click at [649, 181] on div "Source" at bounding box center [734, 183] width 243 height 18
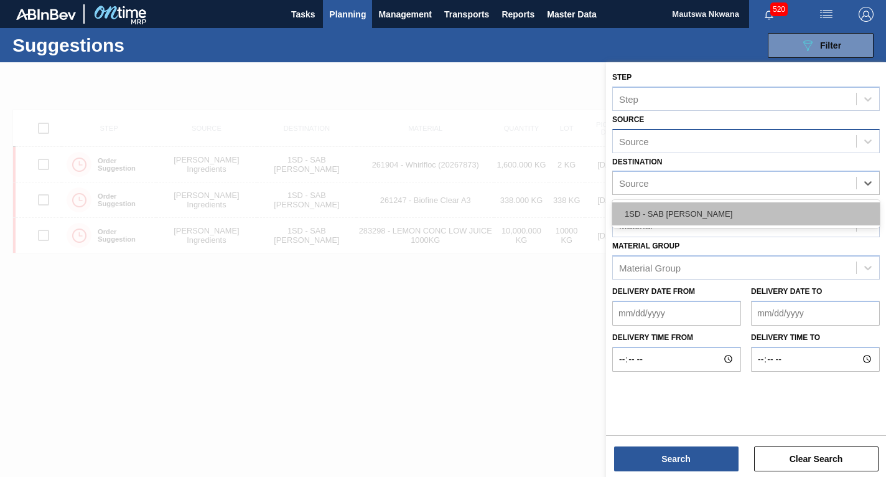
click at [661, 211] on div "1SD - SAB [PERSON_NAME]" at bounding box center [745, 213] width 267 height 23
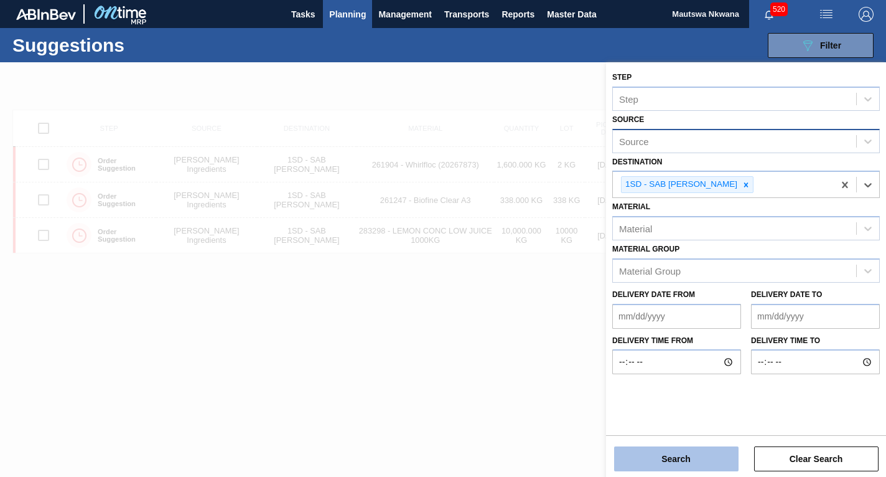
click at [676, 455] on button "Search" at bounding box center [676, 458] width 124 height 25
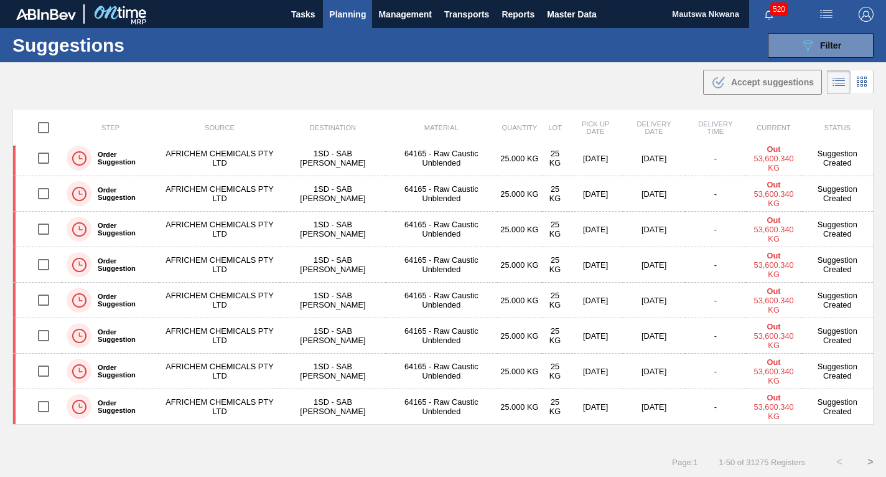
scroll to position [1, 0]
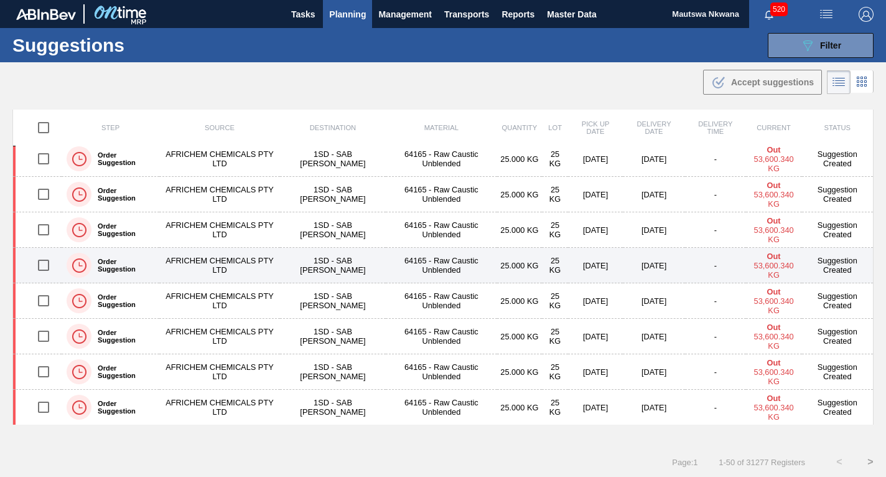
scroll to position [1495, 0]
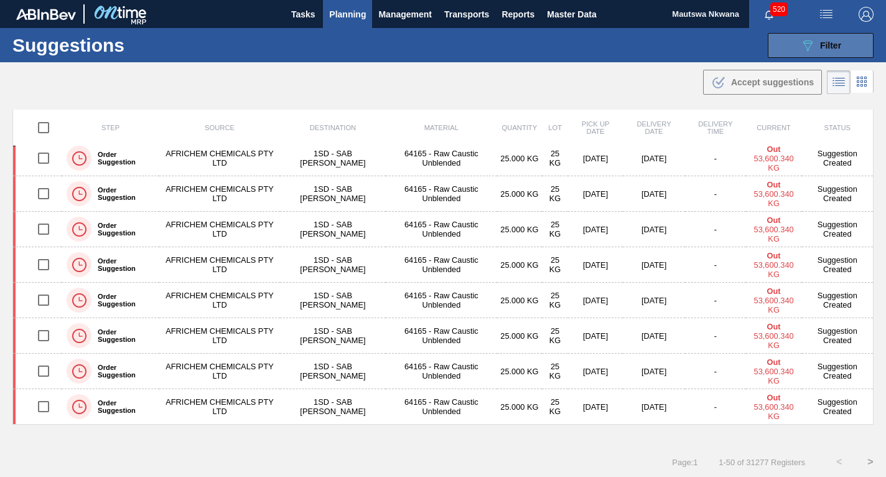
click at [826, 47] on span "Filter" at bounding box center [830, 45] width 21 height 10
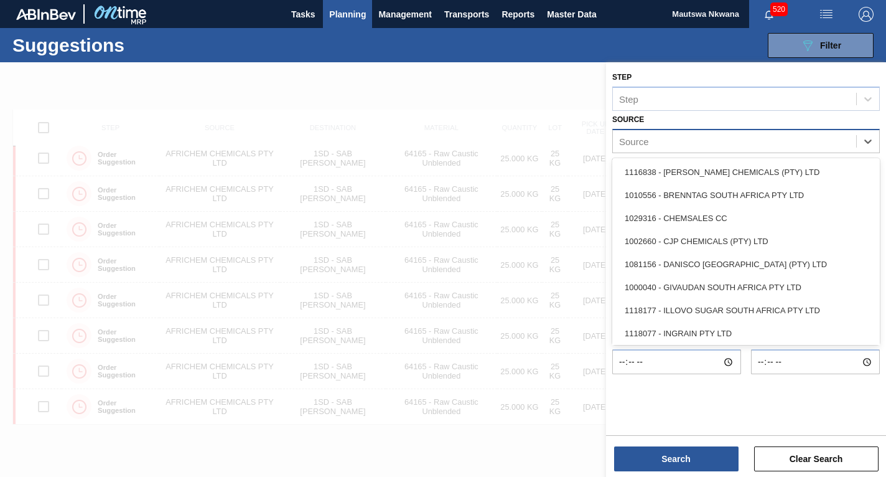
click at [661, 147] on div "Source" at bounding box center [734, 141] width 243 height 18
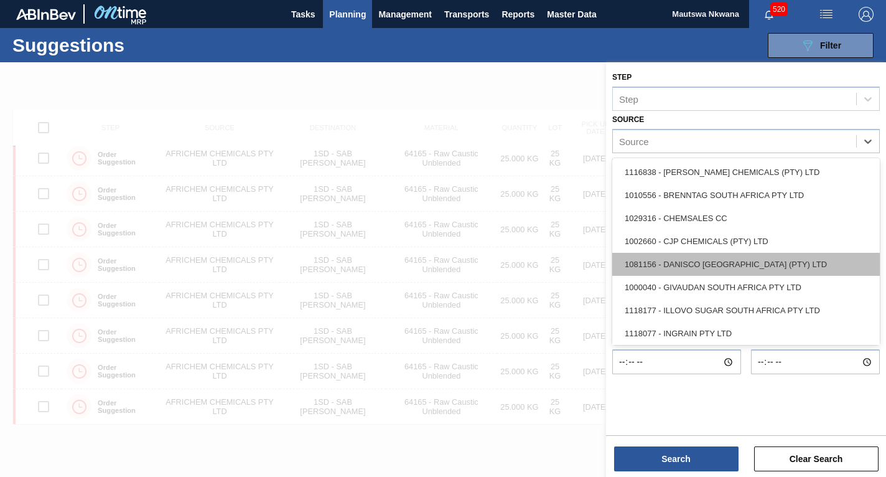
click at [677, 261] on div "1081156 - DANISCO [GEOGRAPHIC_DATA] (PTY) LTD" at bounding box center [745, 264] width 267 height 23
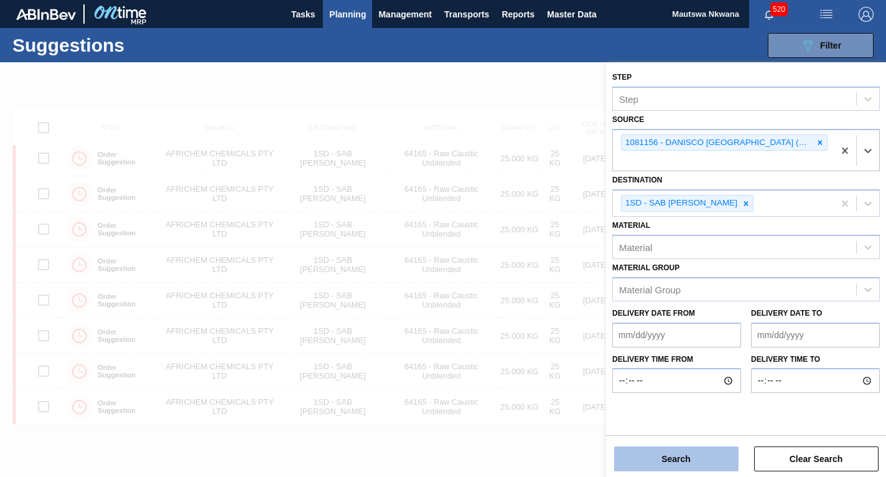
click at [689, 463] on button "Search" at bounding box center [676, 458] width 124 height 25
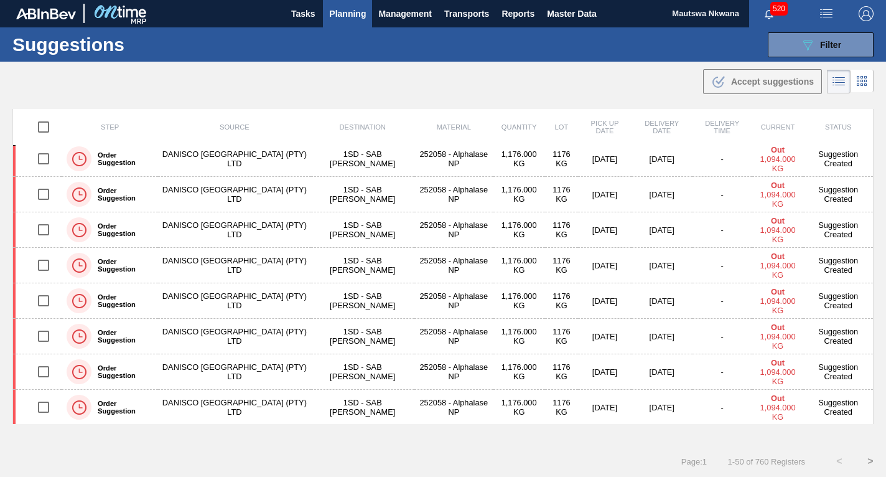
scroll to position [0, 0]
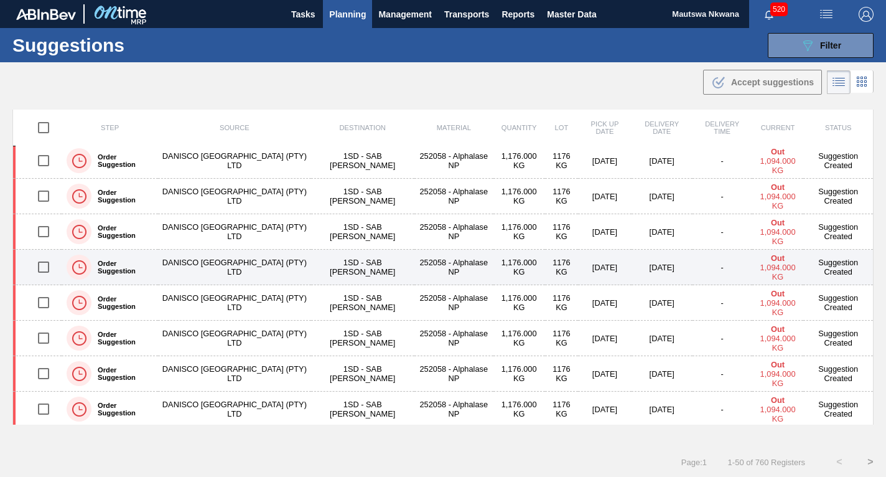
scroll to position [1495, 0]
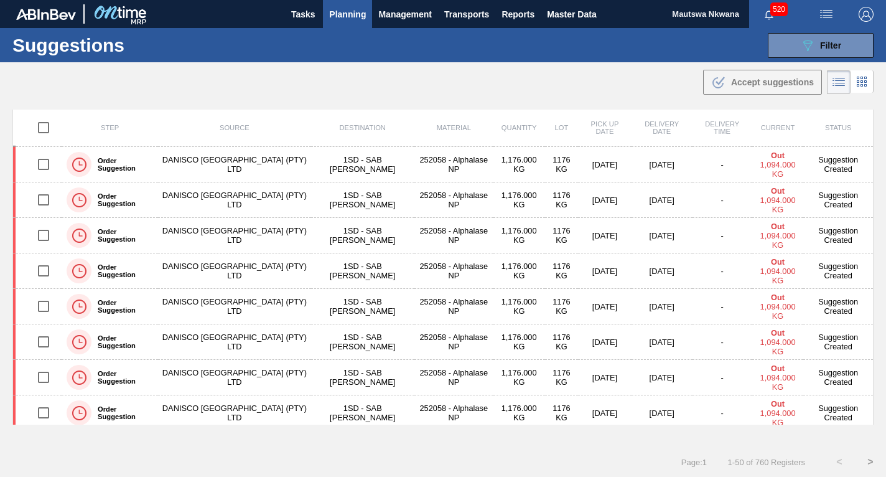
scroll to position [1495, 0]
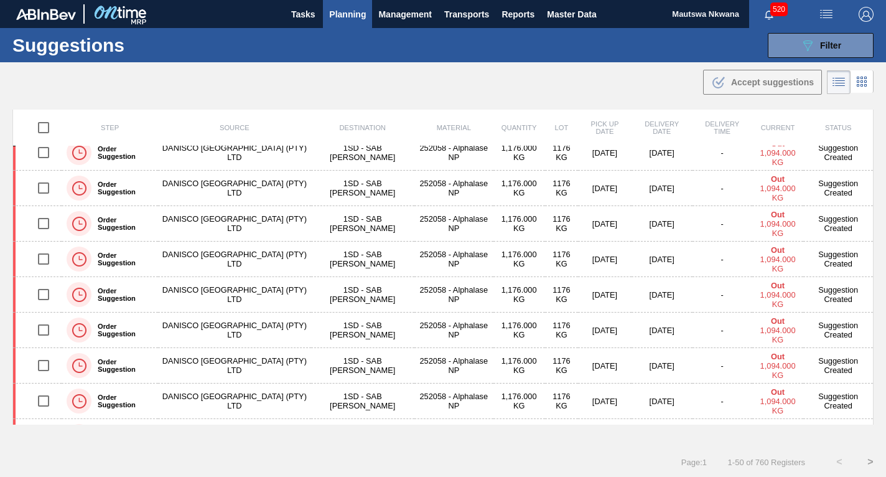
scroll to position [1495, 0]
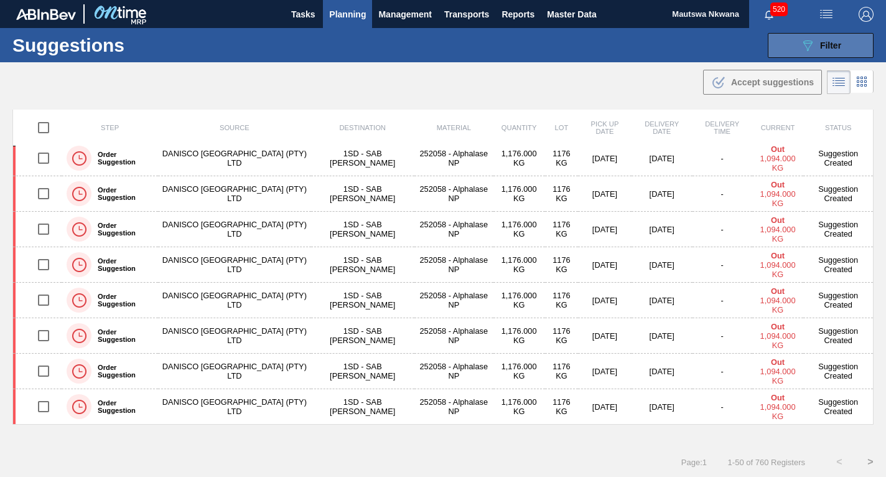
click at [822, 42] on span "Filter" at bounding box center [830, 45] width 21 height 10
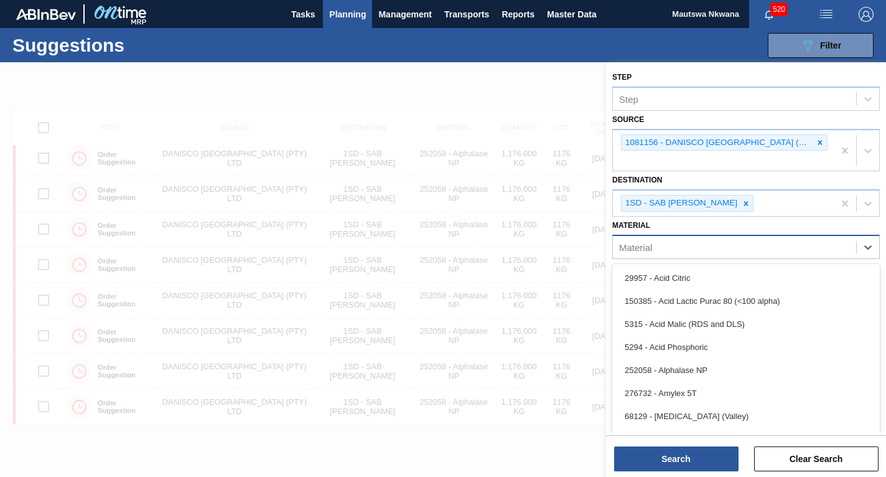
click at [682, 249] on div "Material" at bounding box center [734, 247] width 243 height 18
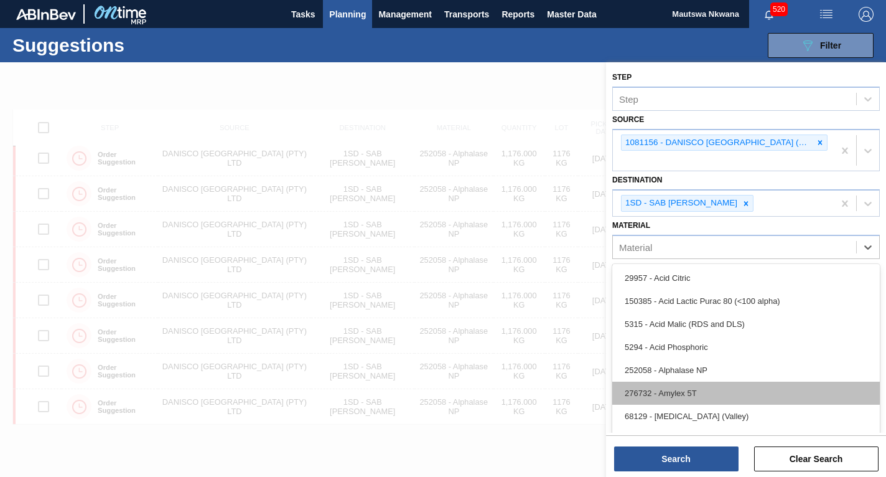
click at [674, 391] on div "276732 - Amylex 5T" at bounding box center [745, 392] width 267 height 23
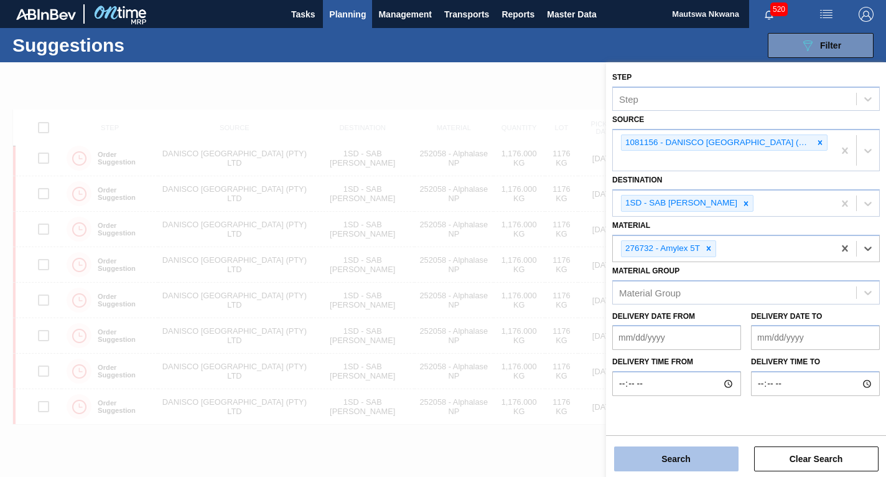
click at [671, 463] on button "Search" at bounding box center [676, 458] width 124 height 25
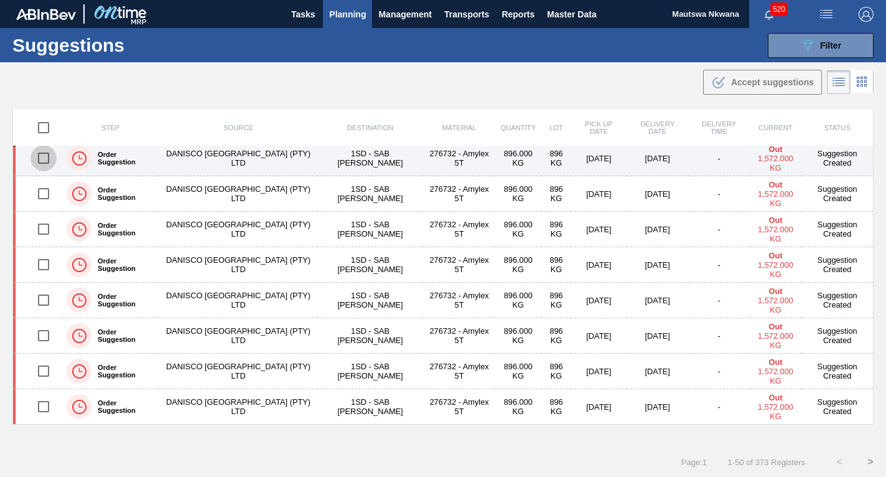
click at [37, 156] on input "checkbox" at bounding box center [43, 158] width 26 height 26
checkbox input "true"
click at [435, 158] on td "276732 - Amylex 5T" at bounding box center [459, 158] width 72 height 35
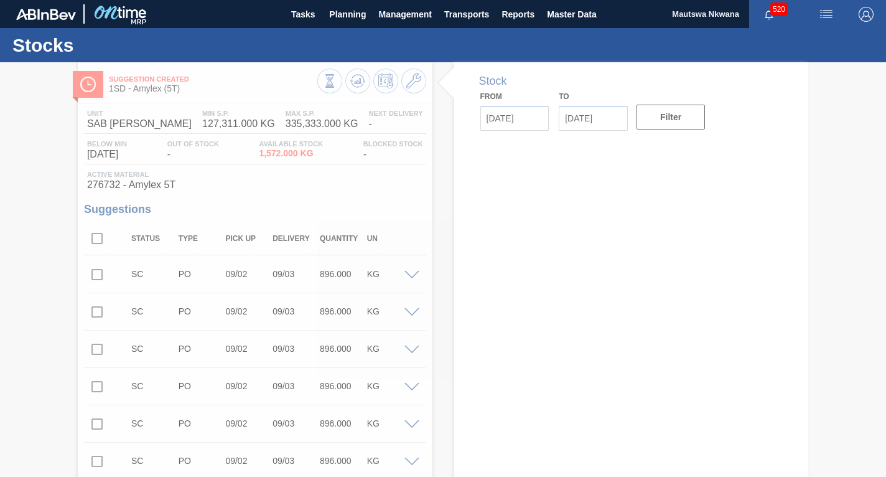
type input "09/01/2025"
type input "09/15/2025"
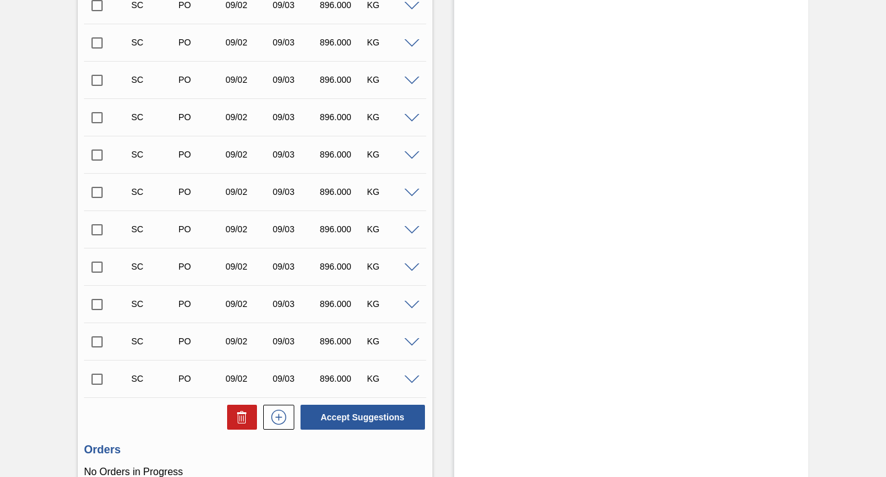
scroll to position [13893, 0]
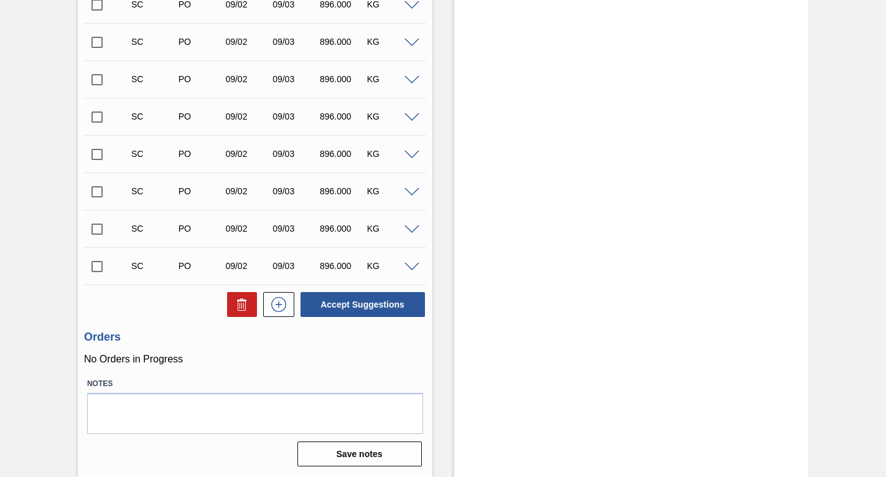
click at [95, 267] on input "checkbox" at bounding box center [97, 266] width 26 height 26
click at [407, 266] on span at bounding box center [411, 267] width 15 height 9
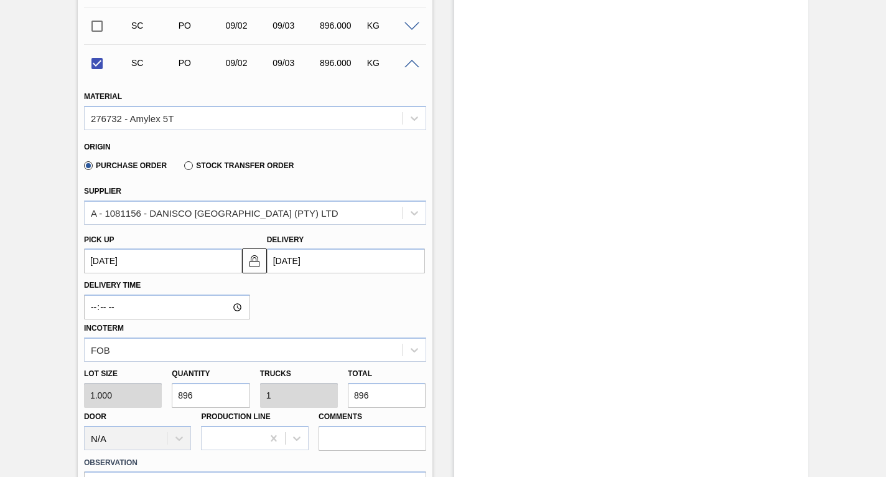
scroll to position [14142, 0]
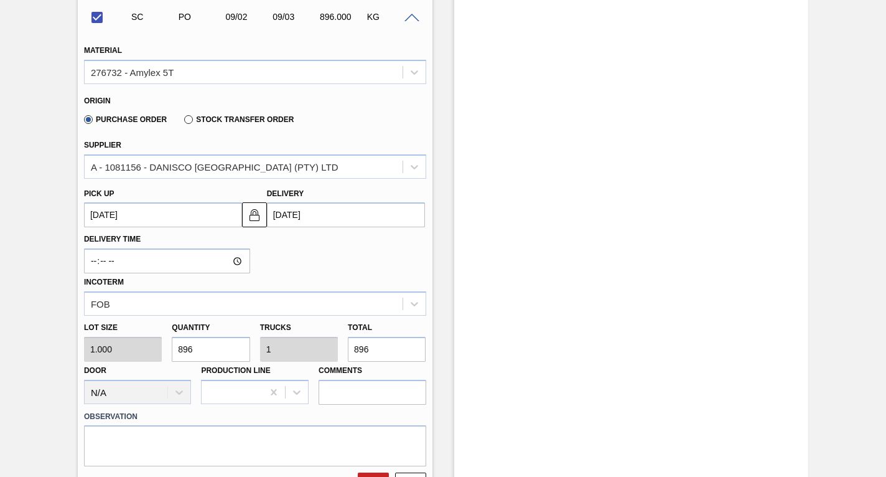
click at [174, 212] on up3239698652 "[DATE]" at bounding box center [163, 214] width 158 height 25
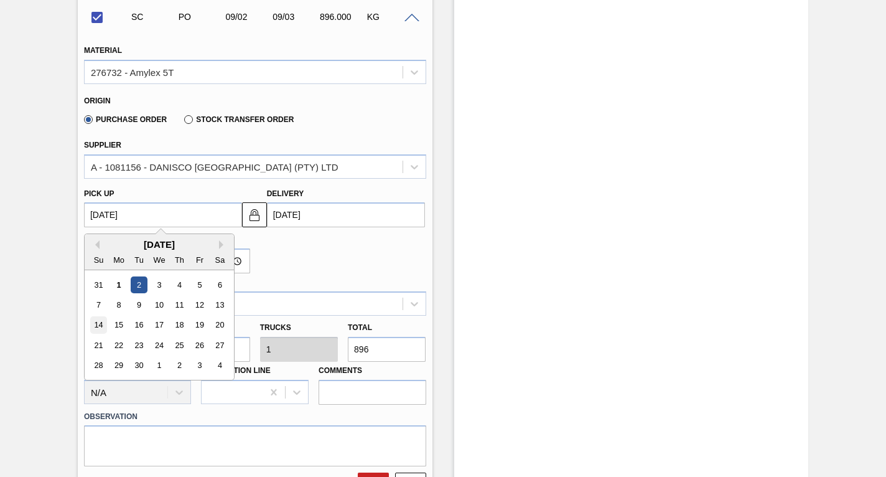
click at [100, 322] on div "14" at bounding box center [98, 325] width 17 height 17
checkbox input "false"
type up3239698652 "09/14/2025"
type input "09/15/2025"
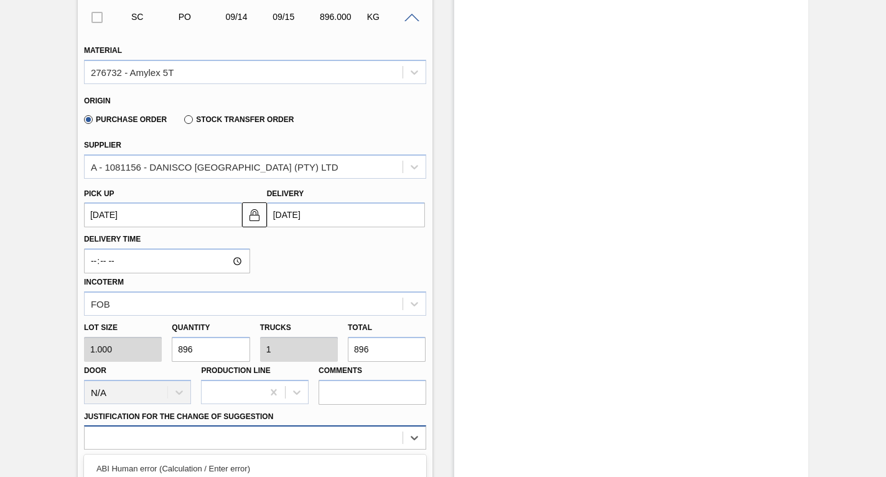
click at [236, 428] on div "option ABI Planning - Raw material unavailability focused, 7 of 18. 18 results …" at bounding box center [255, 437] width 342 height 24
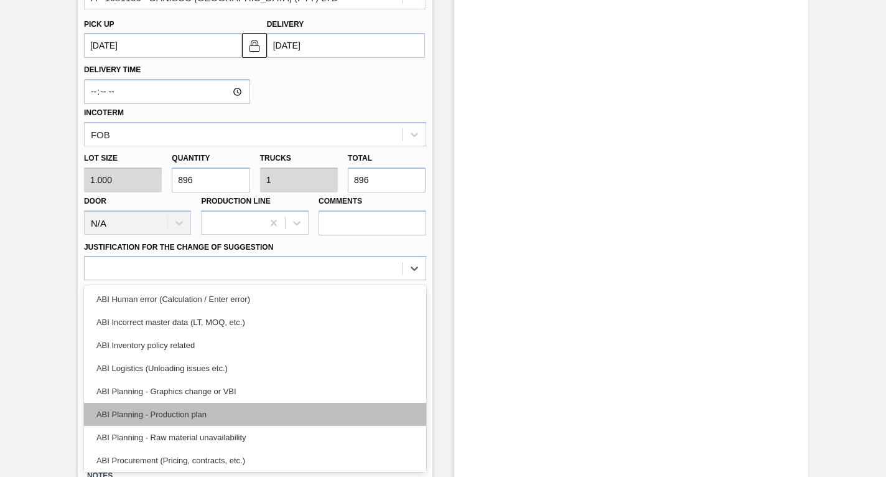
click at [175, 412] on div "ABI Planning - Production plan" at bounding box center [255, 413] width 342 height 23
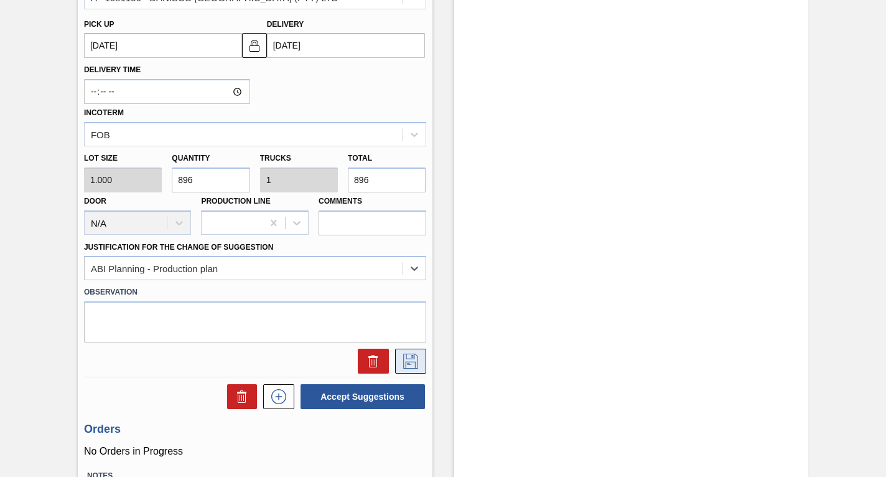
click at [409, 354] on icon at bounding box center [410, 360] width 15 height 15
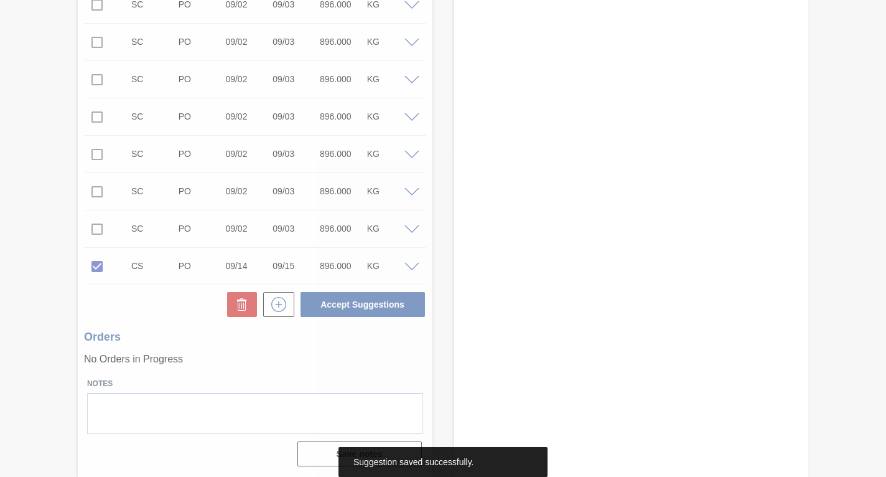
scroll to position [13893, 0]
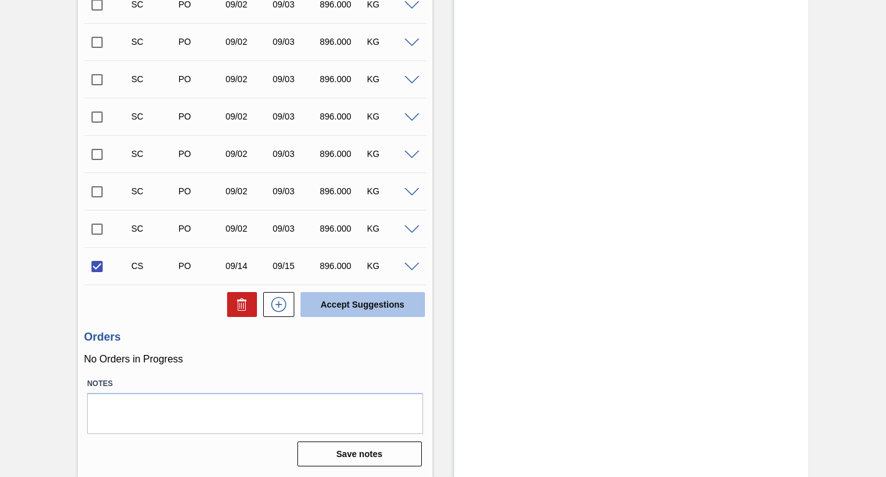
click at [368, 301] on button "Accept Suggestions" at bounding box center [362, 304] width 124 height 25
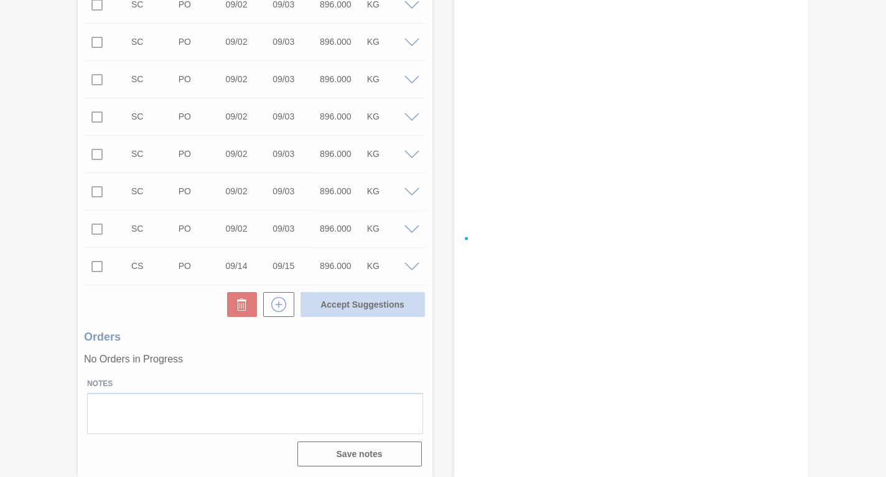
checkbox input "false"
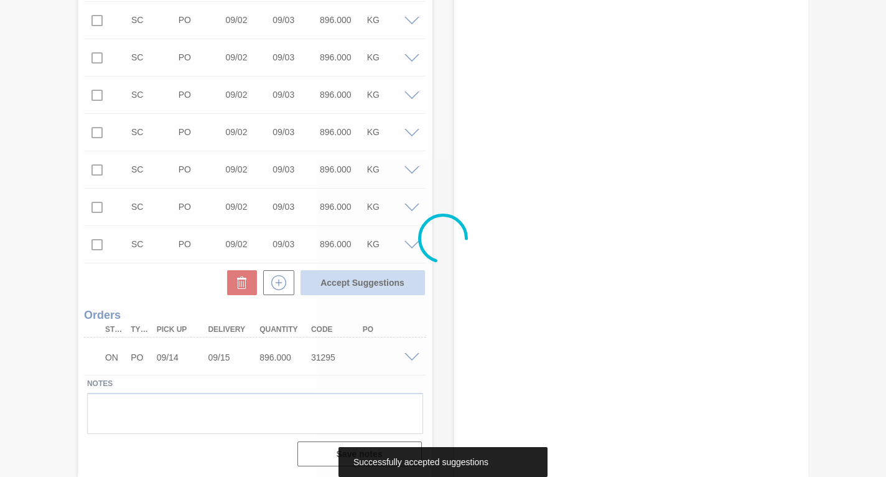
scroll to position [13877, 0]
